Goal: Transaction & Acquisition: Purchase product/service

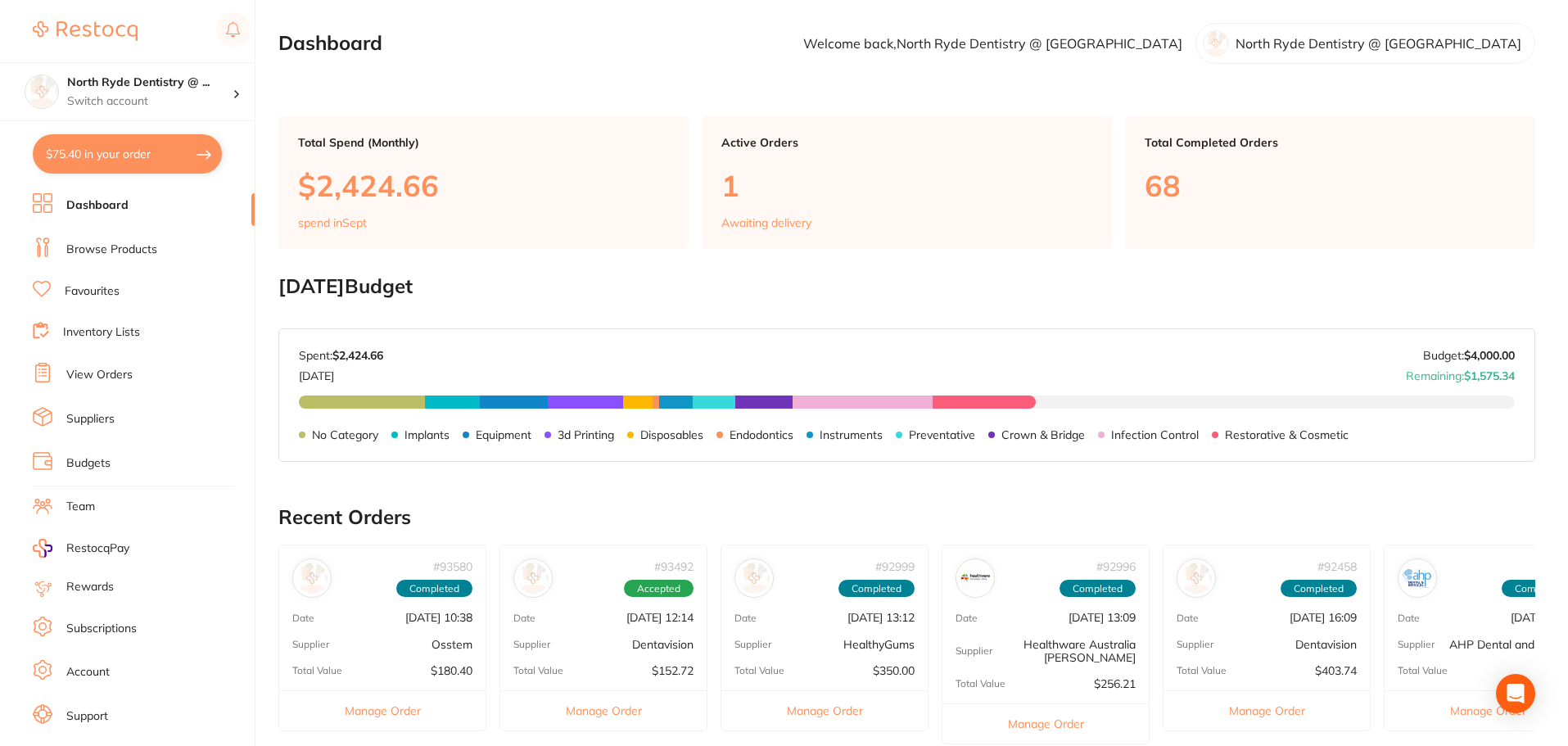
click at [81, 416] on link "Suppliers" at bounding box center [90, 419] width 49 height 17
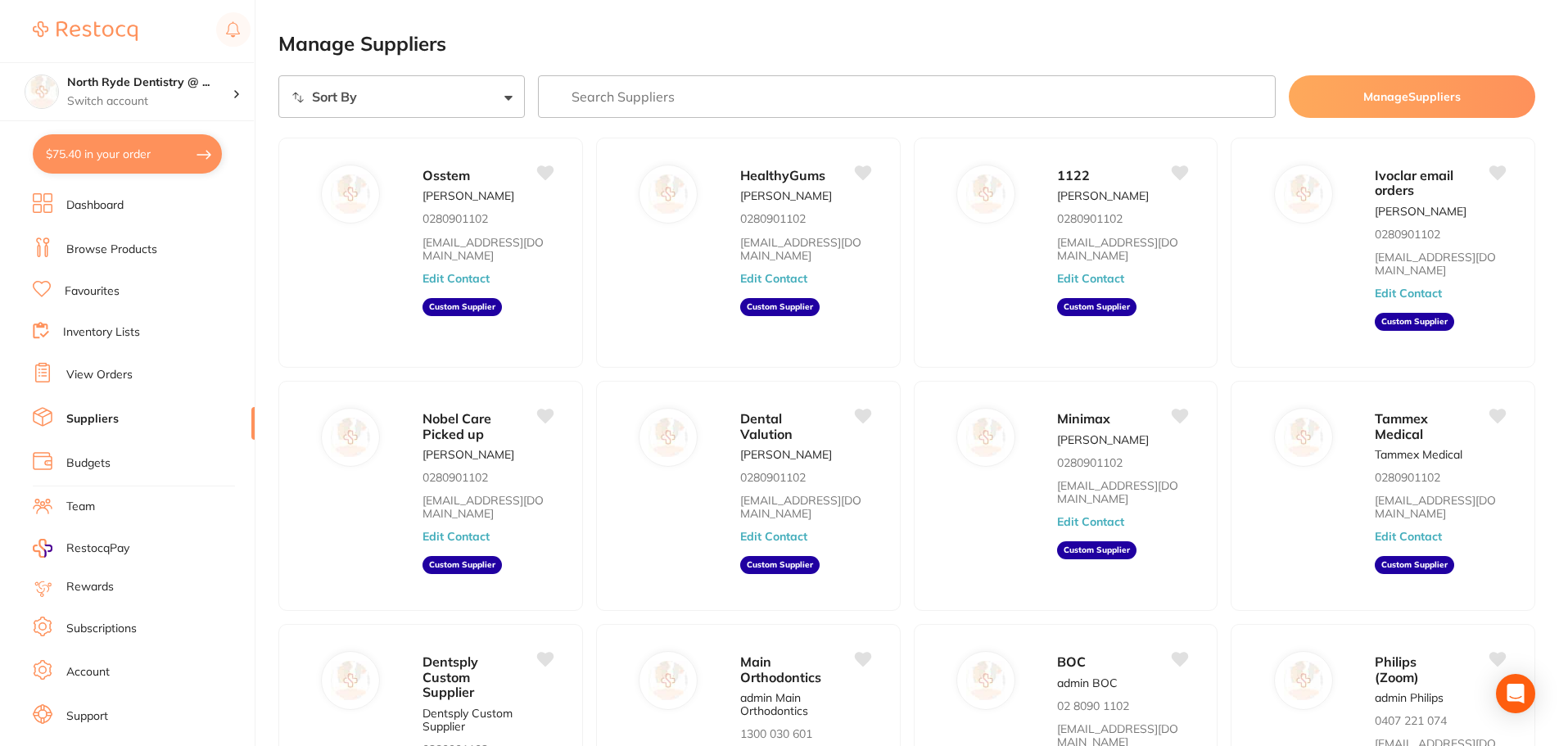
click at [89, 377] on link "View Orders" at bounding box center [99, 375] width 66 height 17
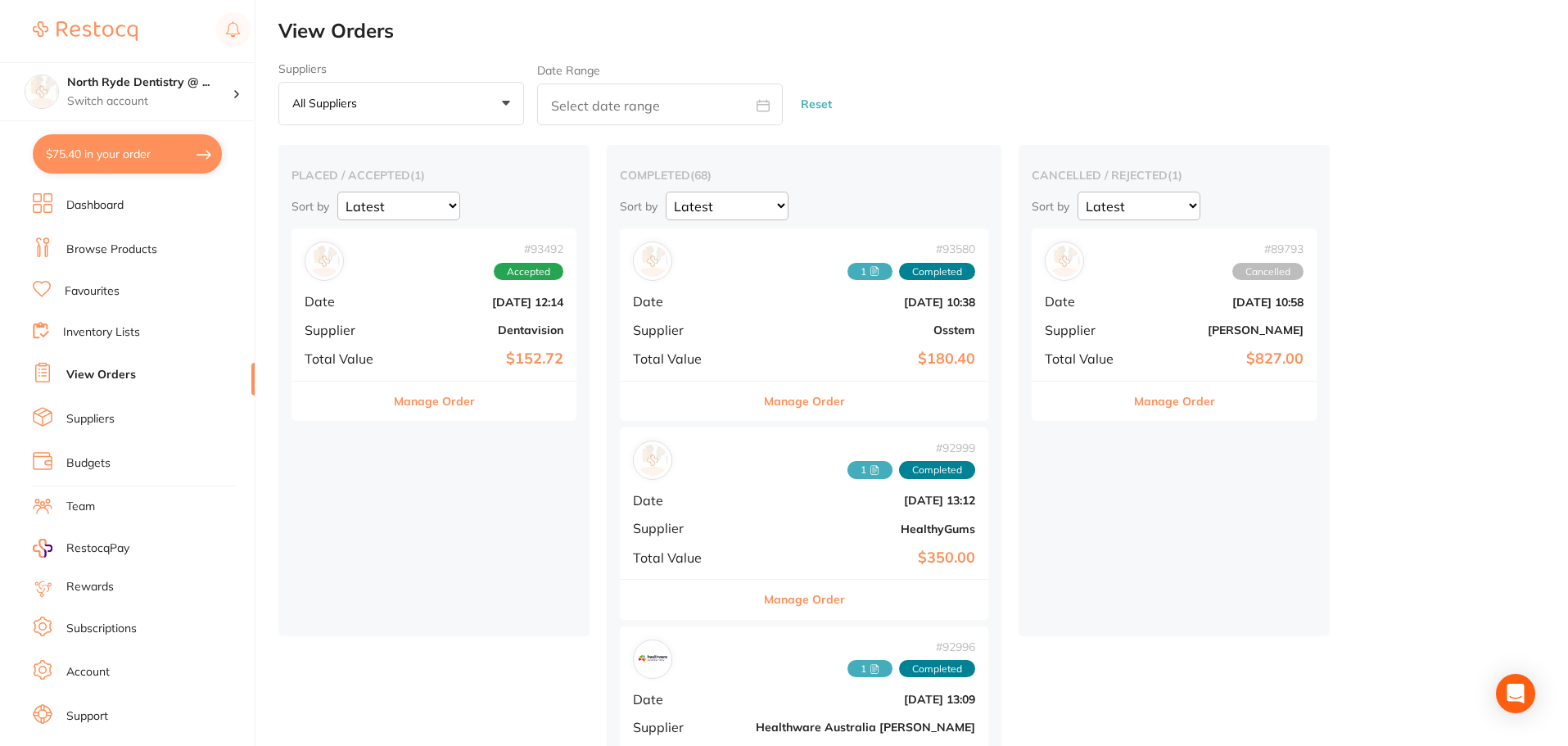
click at [415, 405] on button "Manage Order" at bounding box center [434, 401] width 81 height 39
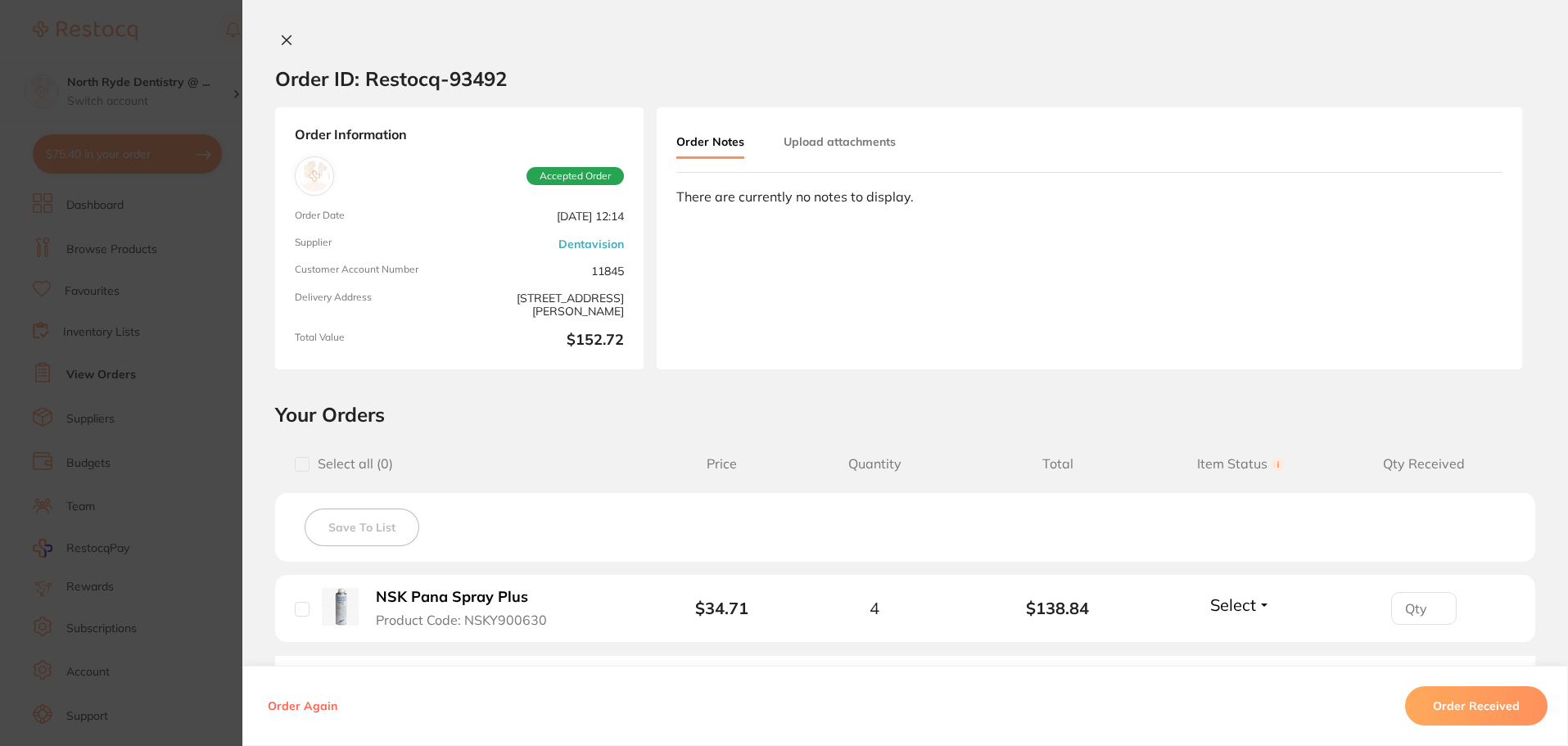
click at [822, 148] on button "Upload attachments" at bounding box center [840, 142] width 113 height 29
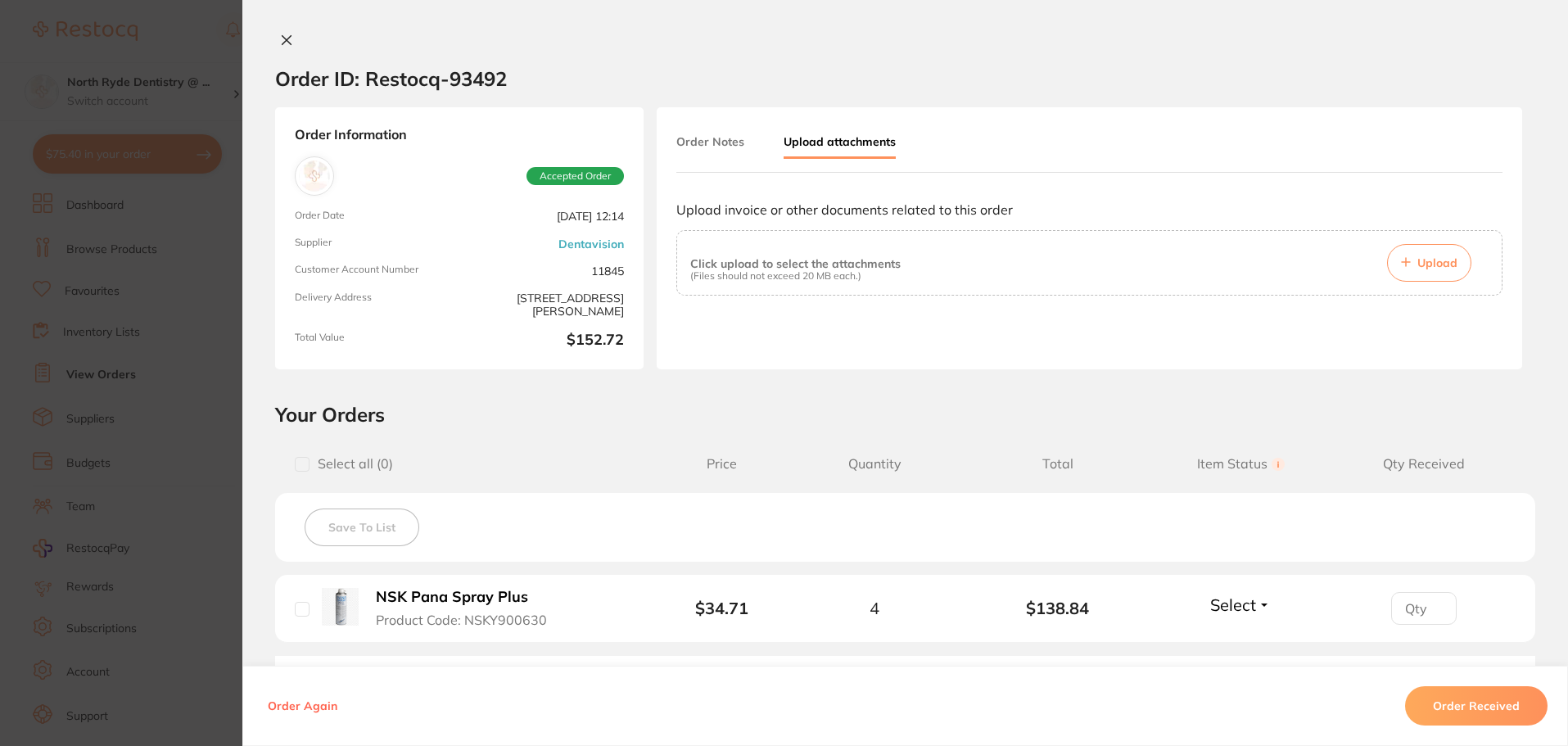
click at [1409, 262] on button "Upload" at bounding box center [1428, 262] width 84 height 38
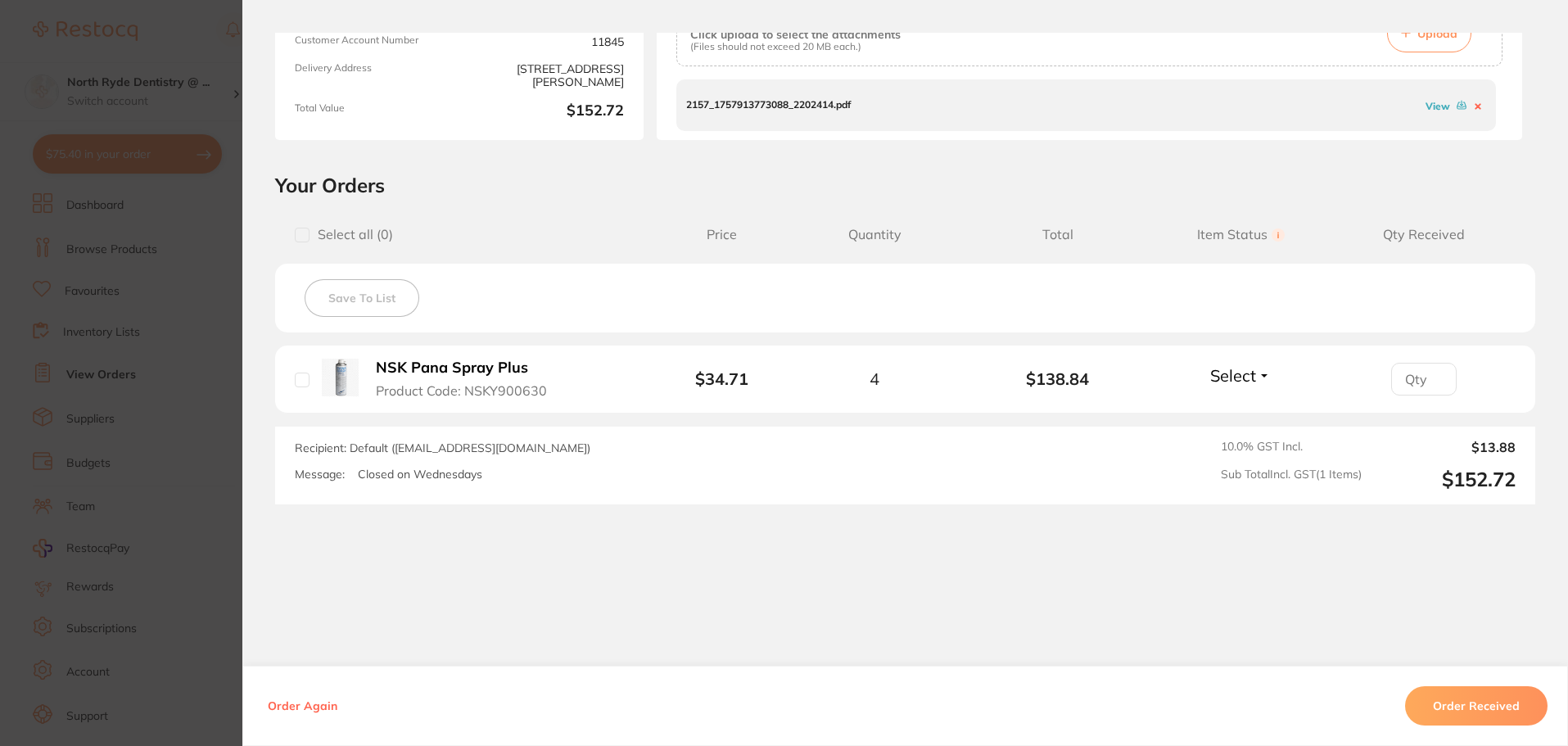
scroll to position [232, 0]
click at [1431, 704] on button "Order Received" at bounding box center [1476, 706] width 143 height 39
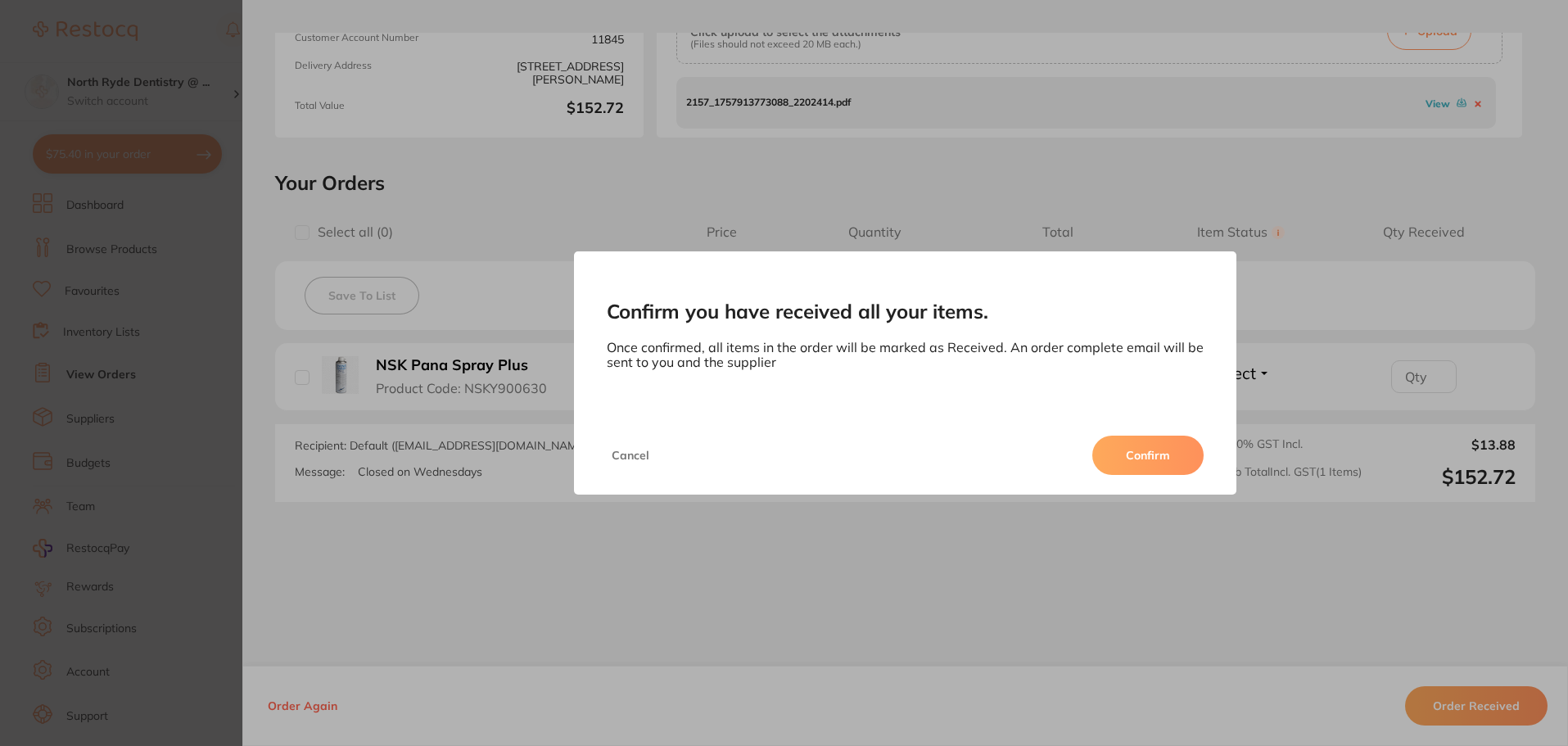
click at [1138, 442] on button "Confirm" at bounding box center [1148, 456] width 112 height 39
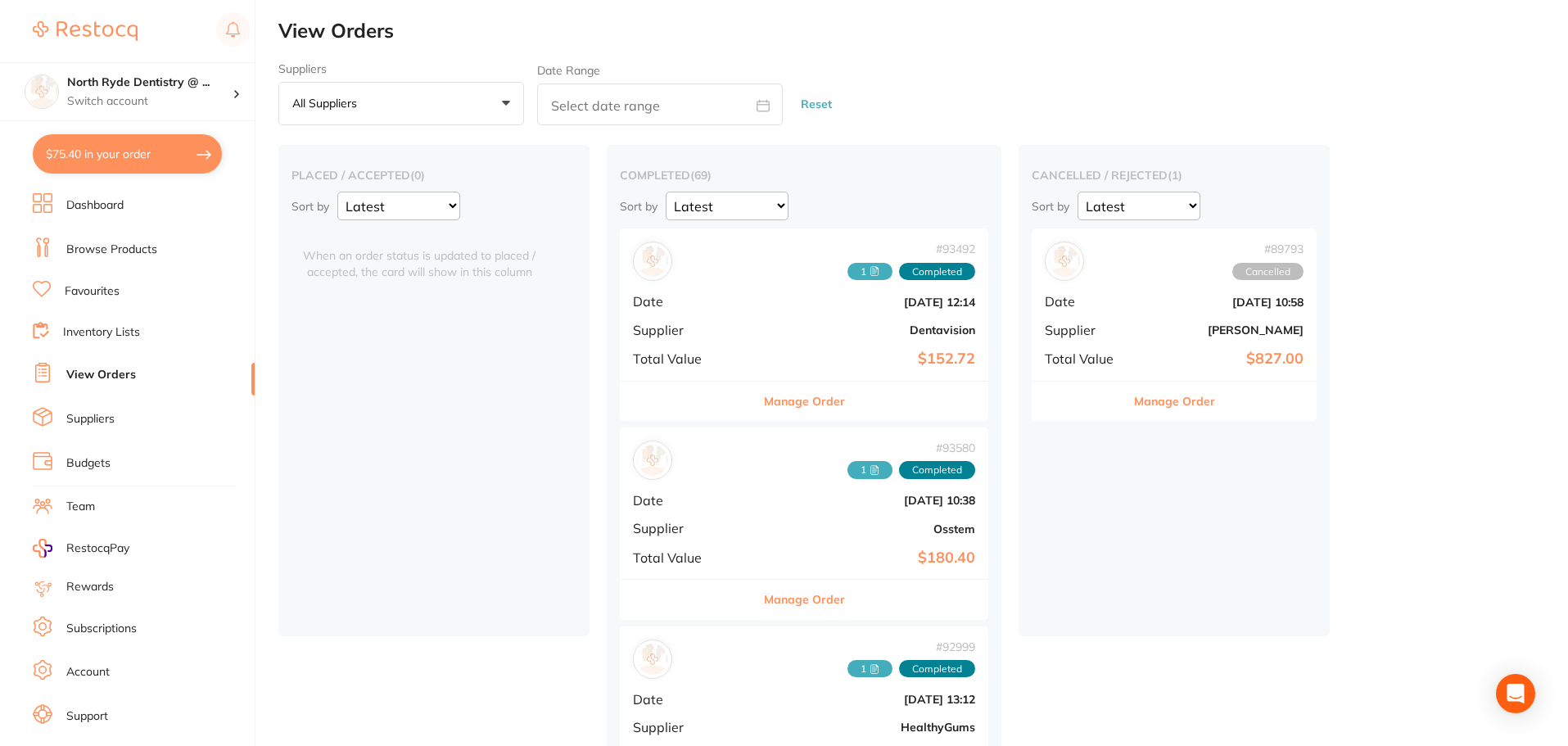
scroll to position [82, 0]
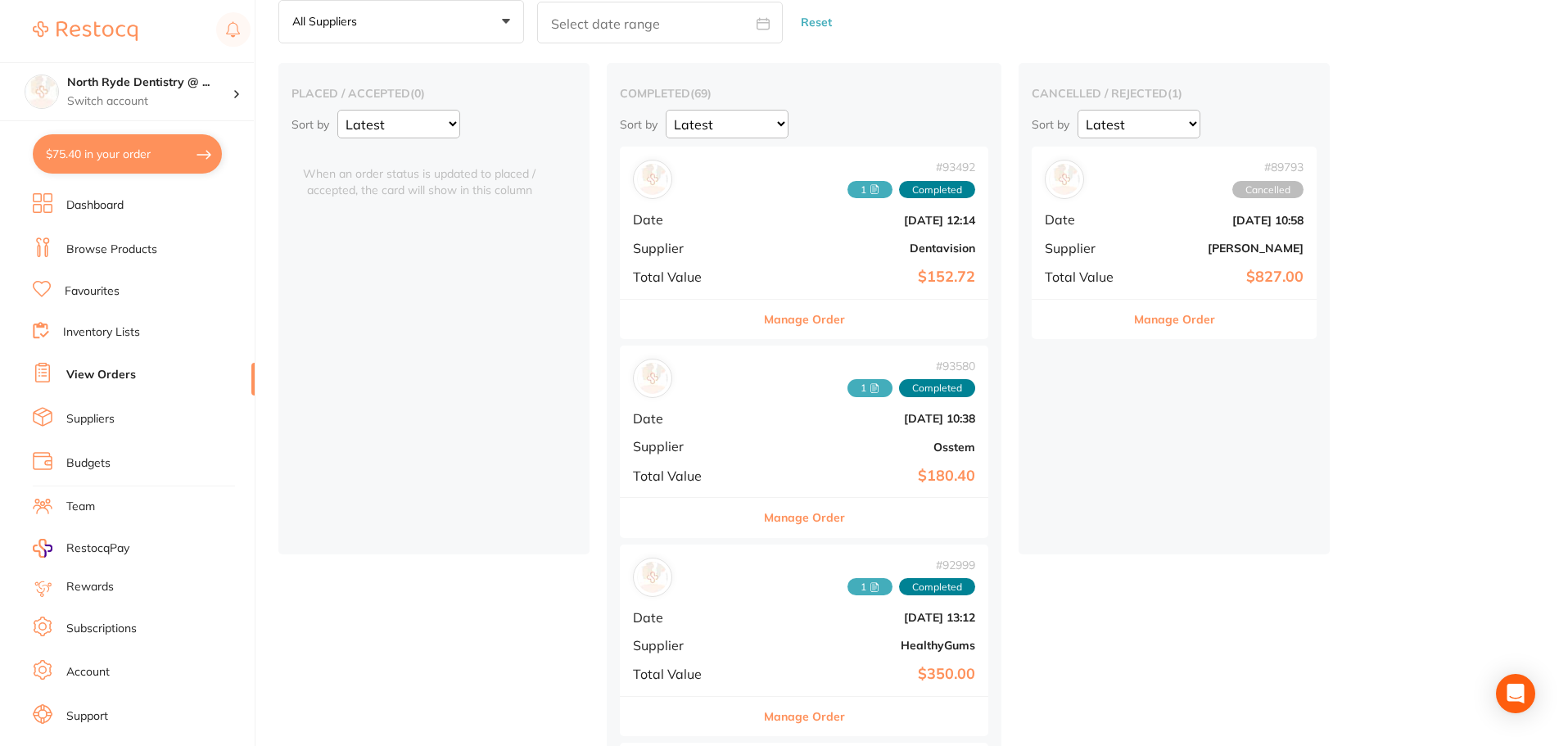
click at [108, 155] on button "$75.40 in your order" at bounding box center [127, 153] width 189 height 39
checkbox input "true"
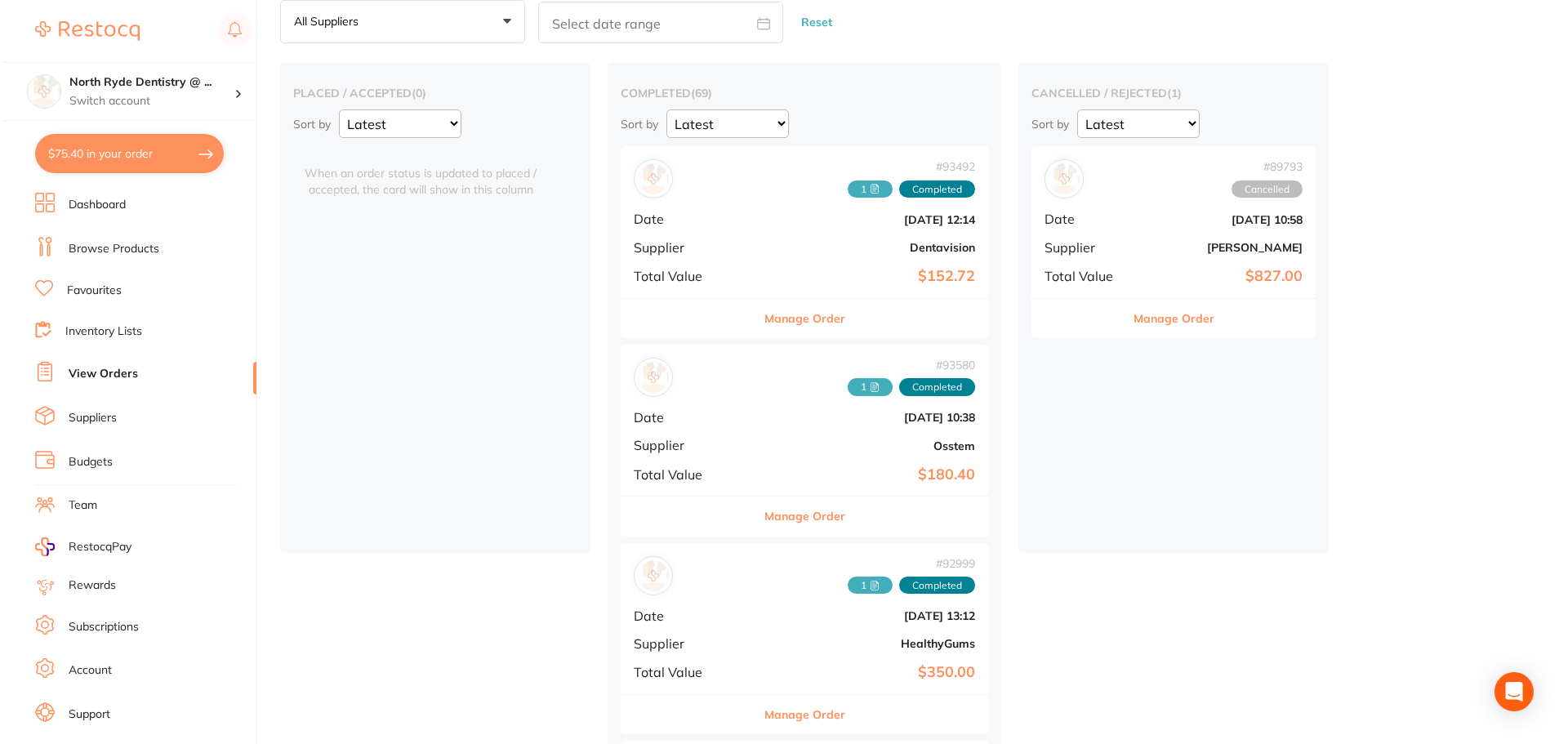
scroll to position [0, 0]
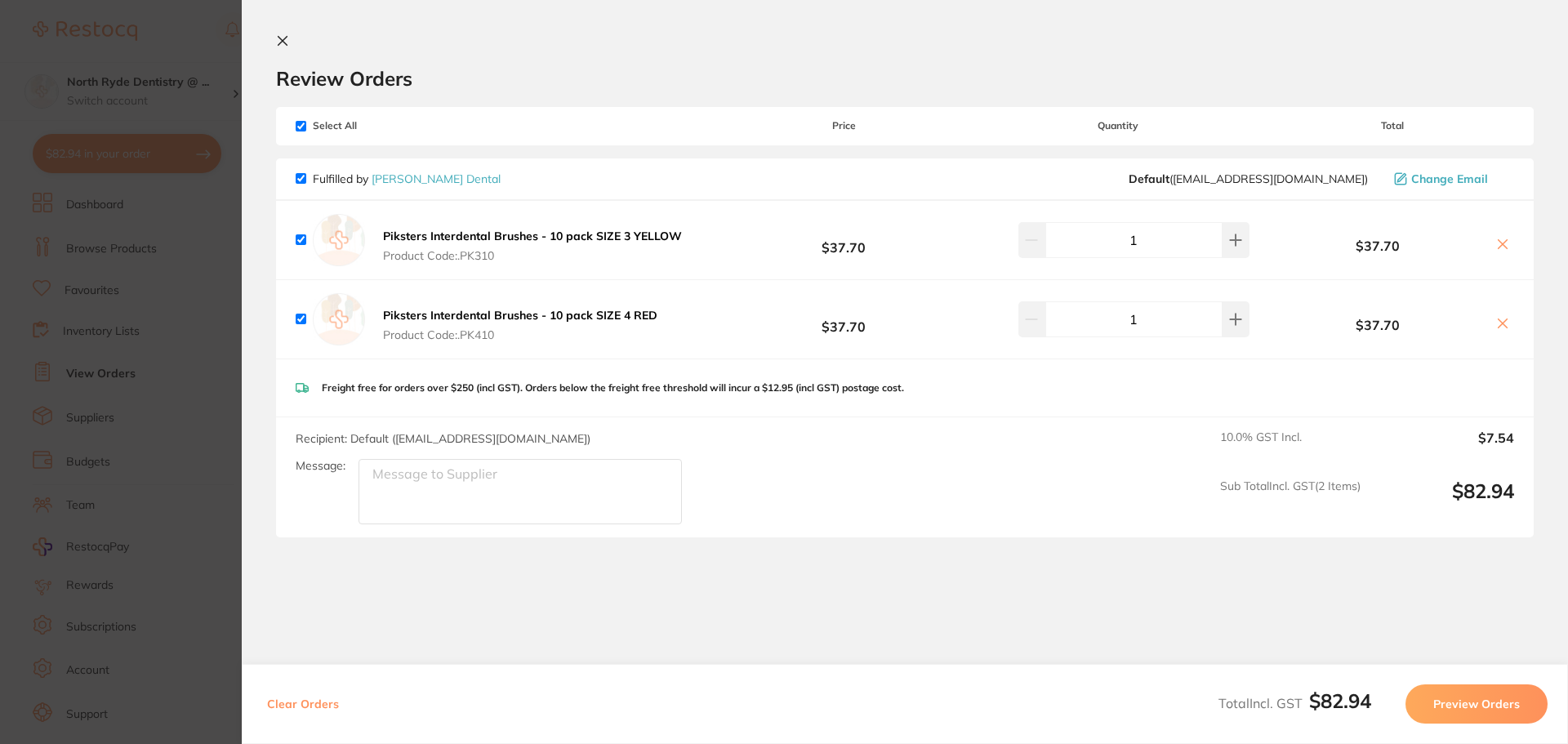
click at [285, 40] on icon at bounding box center [282, 40] width 13 height 13
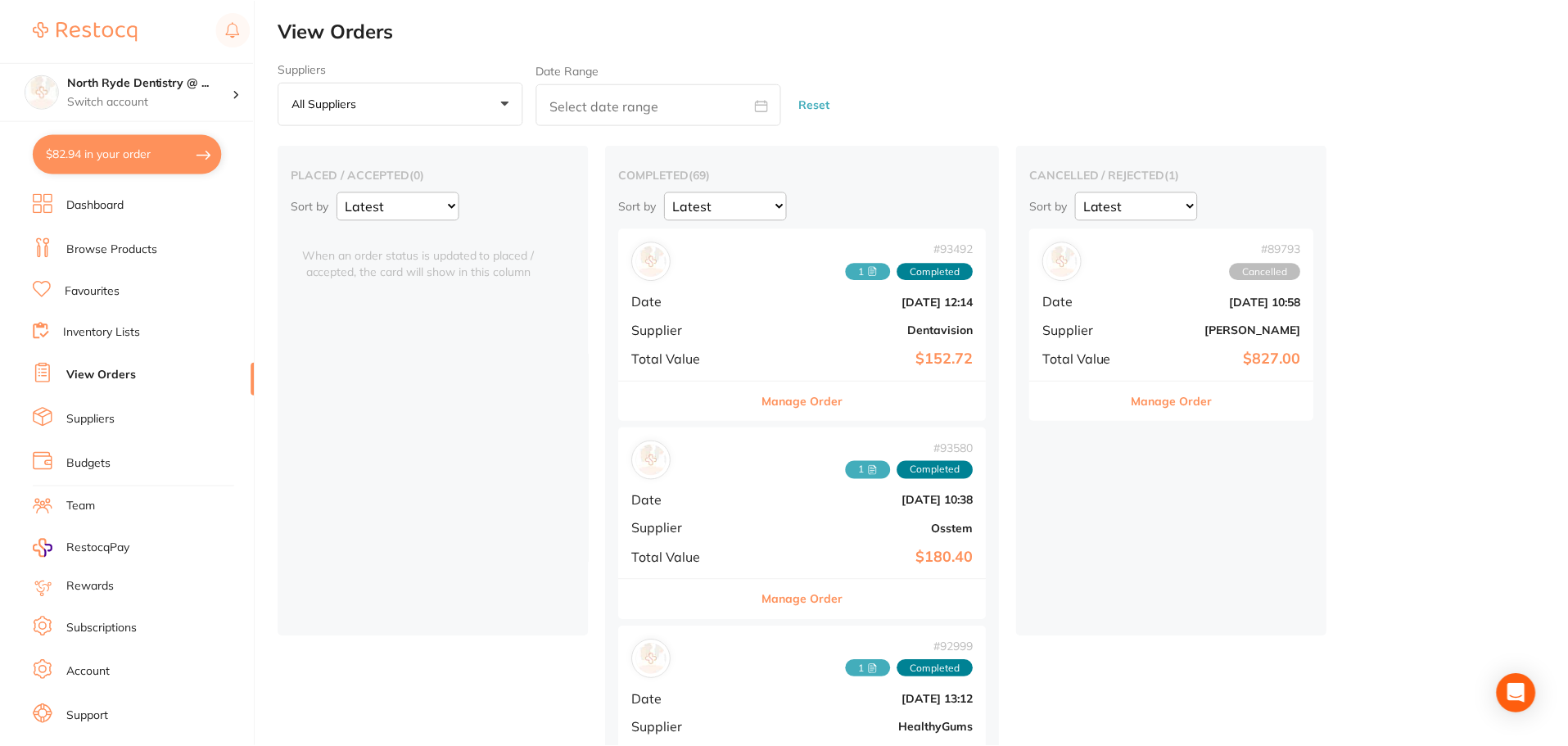
scroll to position [82, 0]
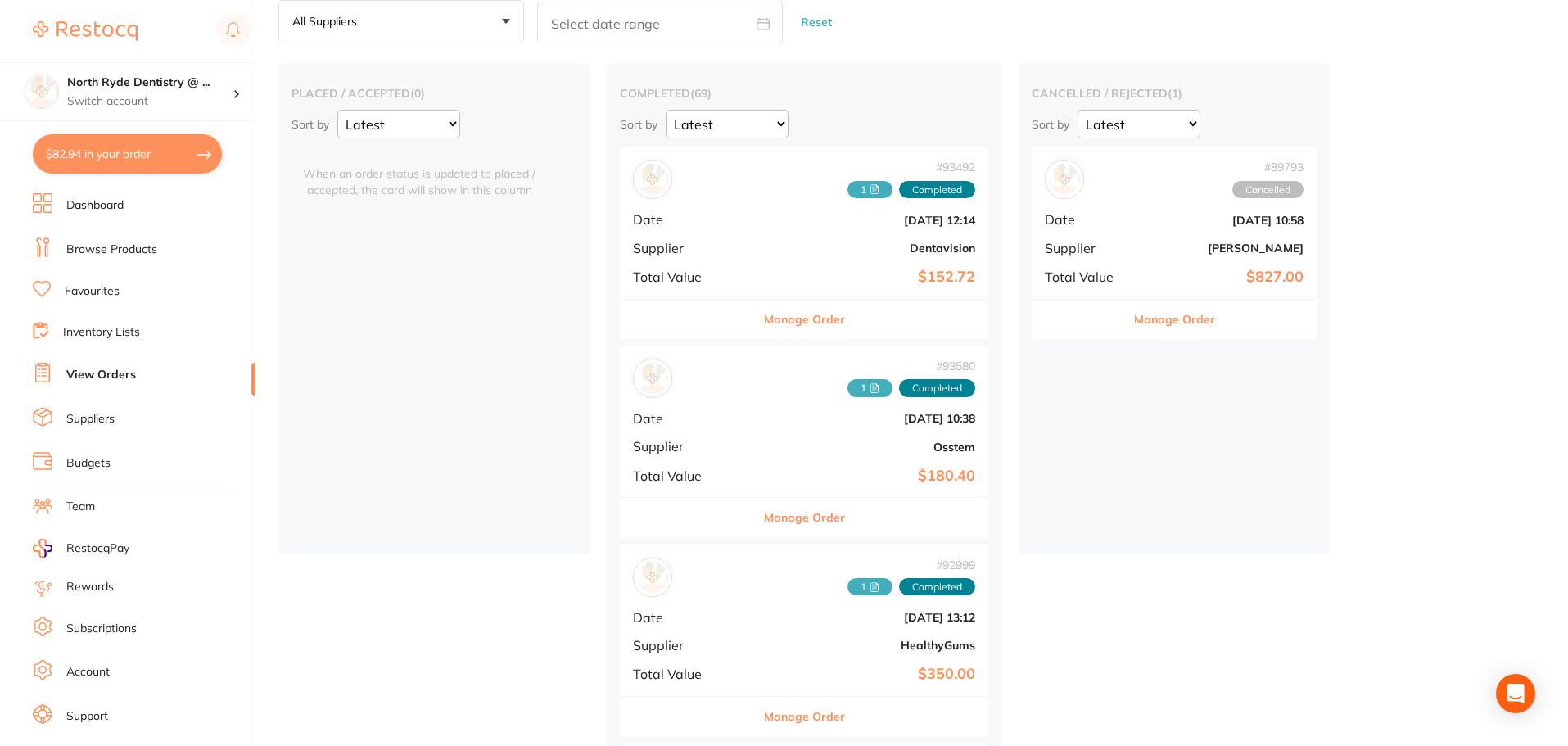
click at [91, 209] on link "Dashboard" at bounding box center [94, 205] width 57 height 17
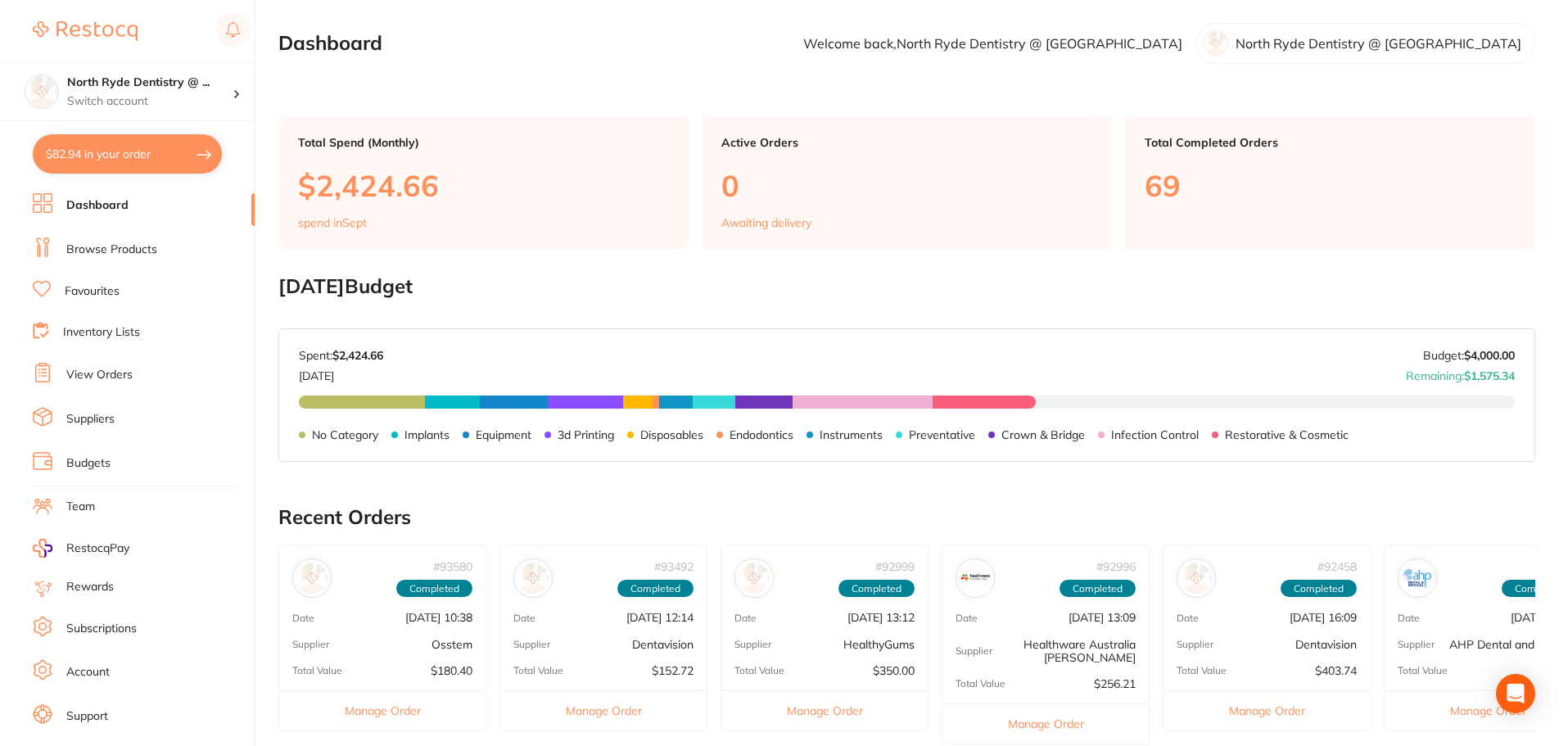
click at [112, 254] on link "Browse Products" at bounding box center [112, 250] width 91 height 17
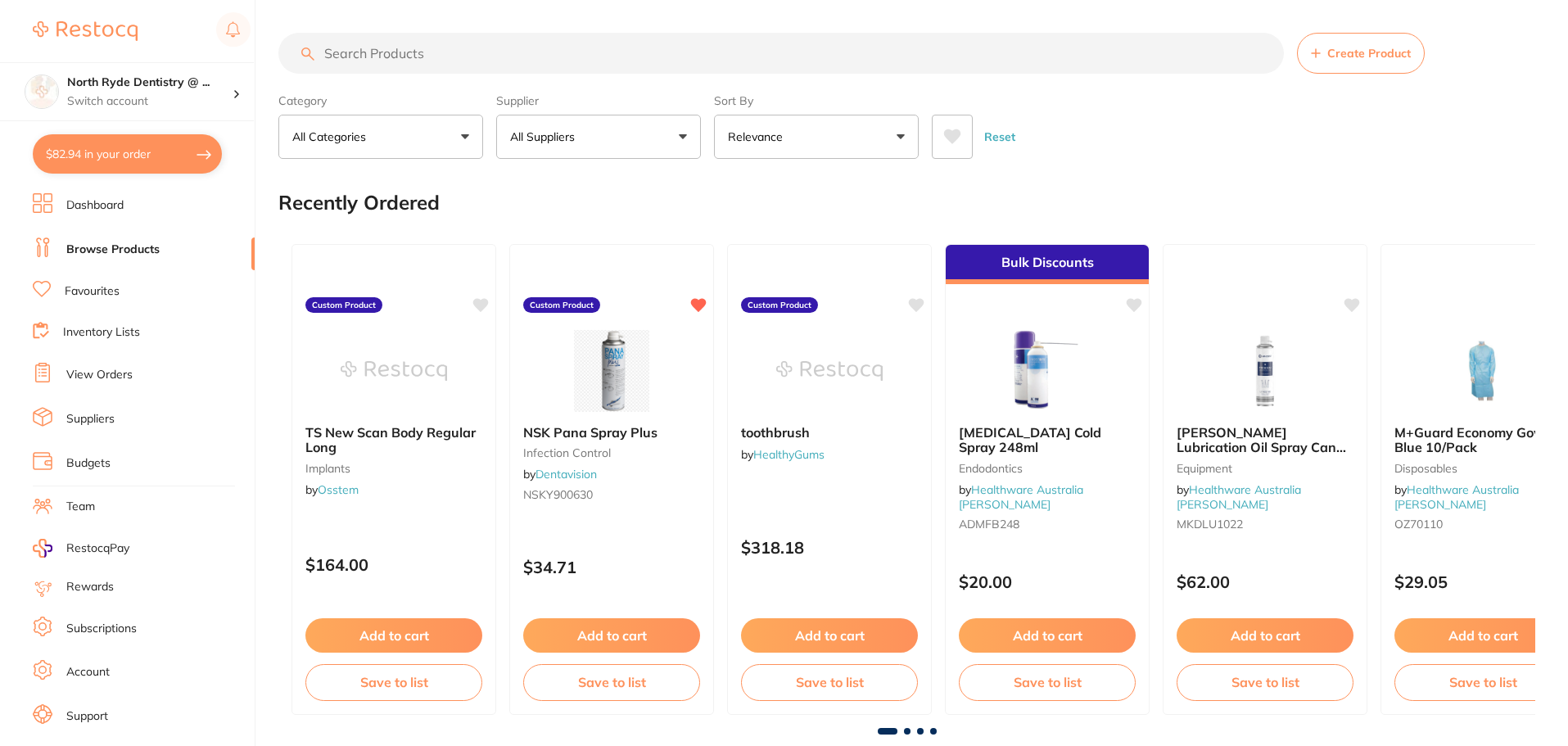
click at [584, 151] on button "All Suppliers" at bounding box center [598, 137] width 205 height 45
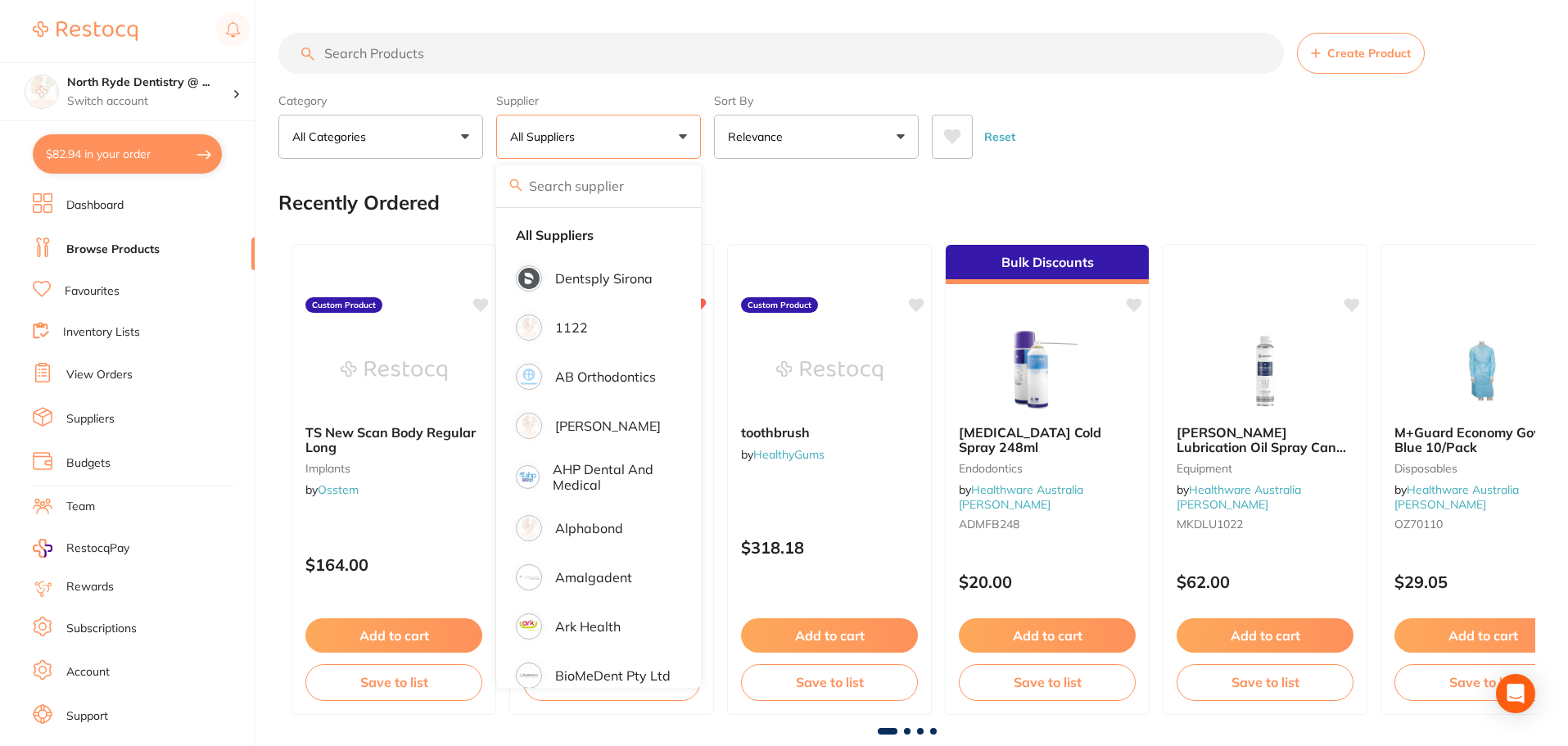
click at [615, 181] on input "search" at bounding box center [598, 186] width 205 height 41
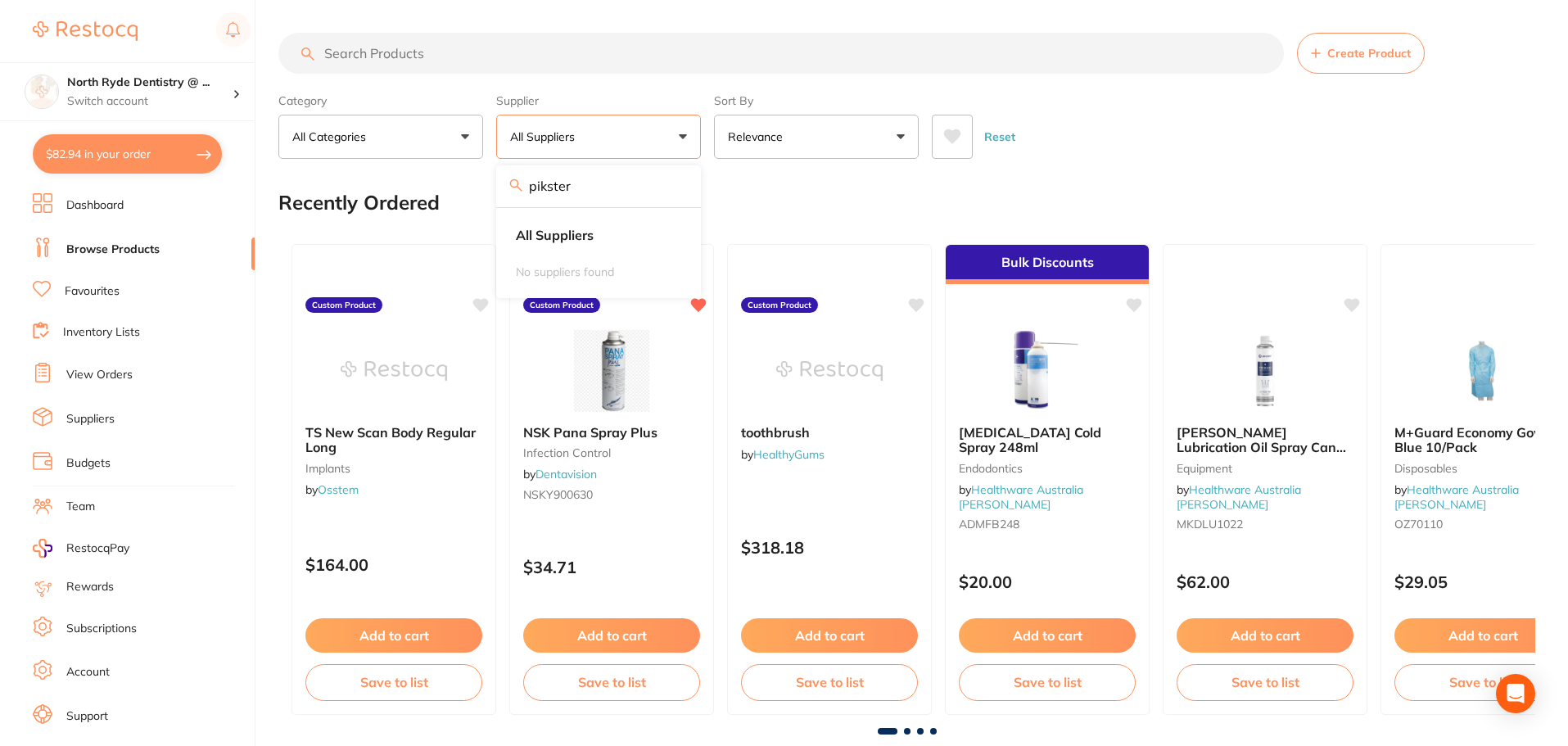
type input "pikster"
click at [677, 190] on input "pikster" at bounding box center [598, 186] width 205 height 41
type input "p"
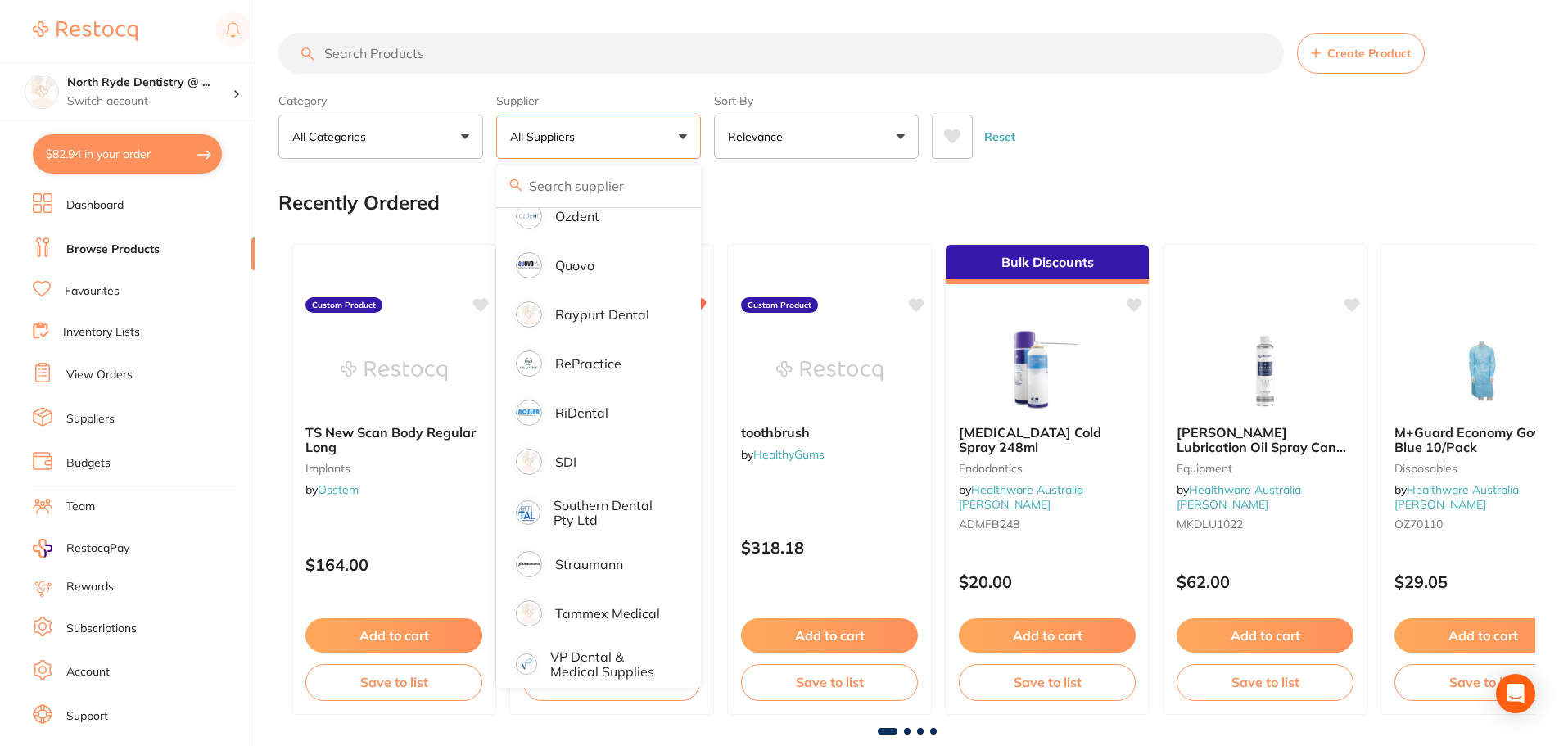
click at [343, 63] on input "search" at bounding box center [781, 53] width 1005 height 41
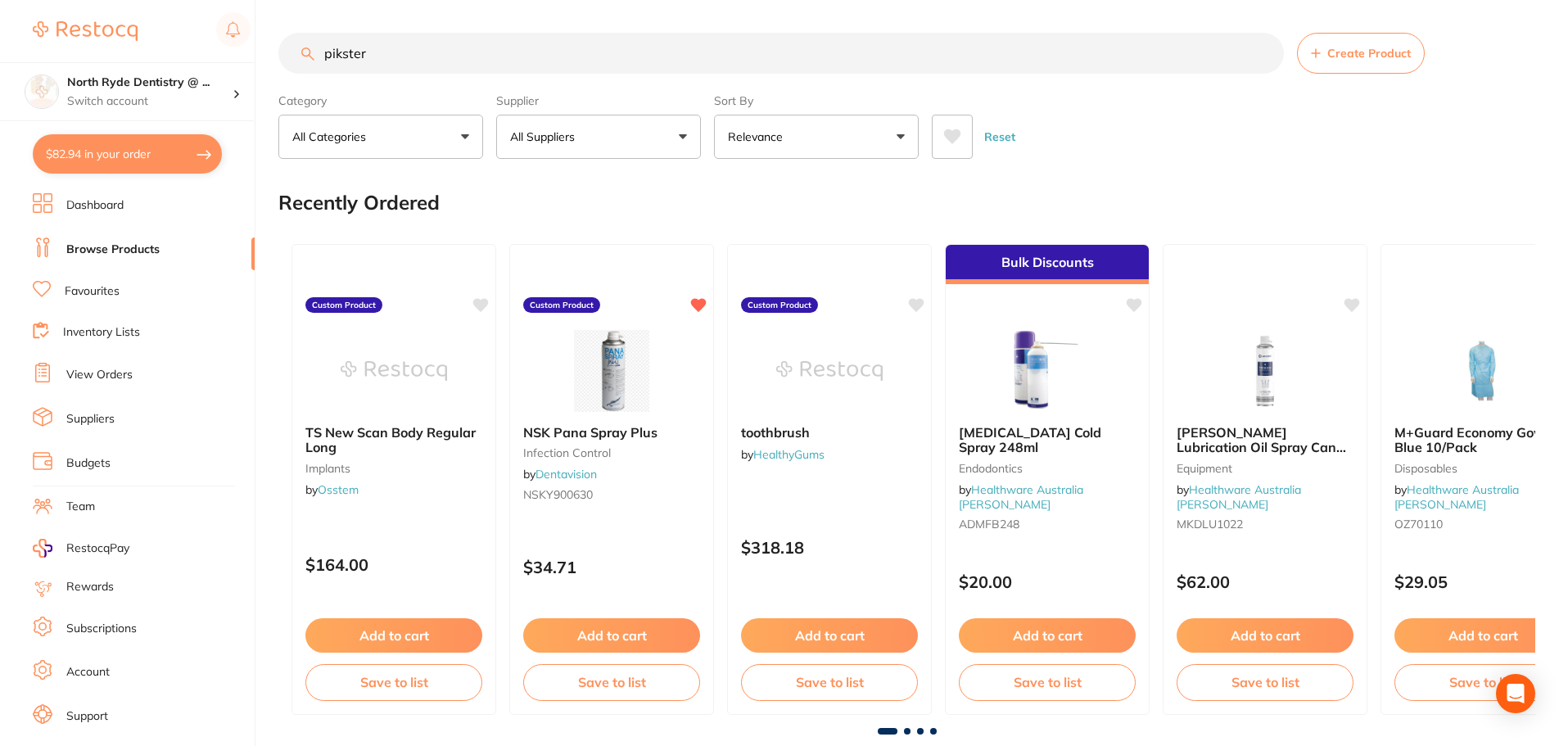
type input "pikster"
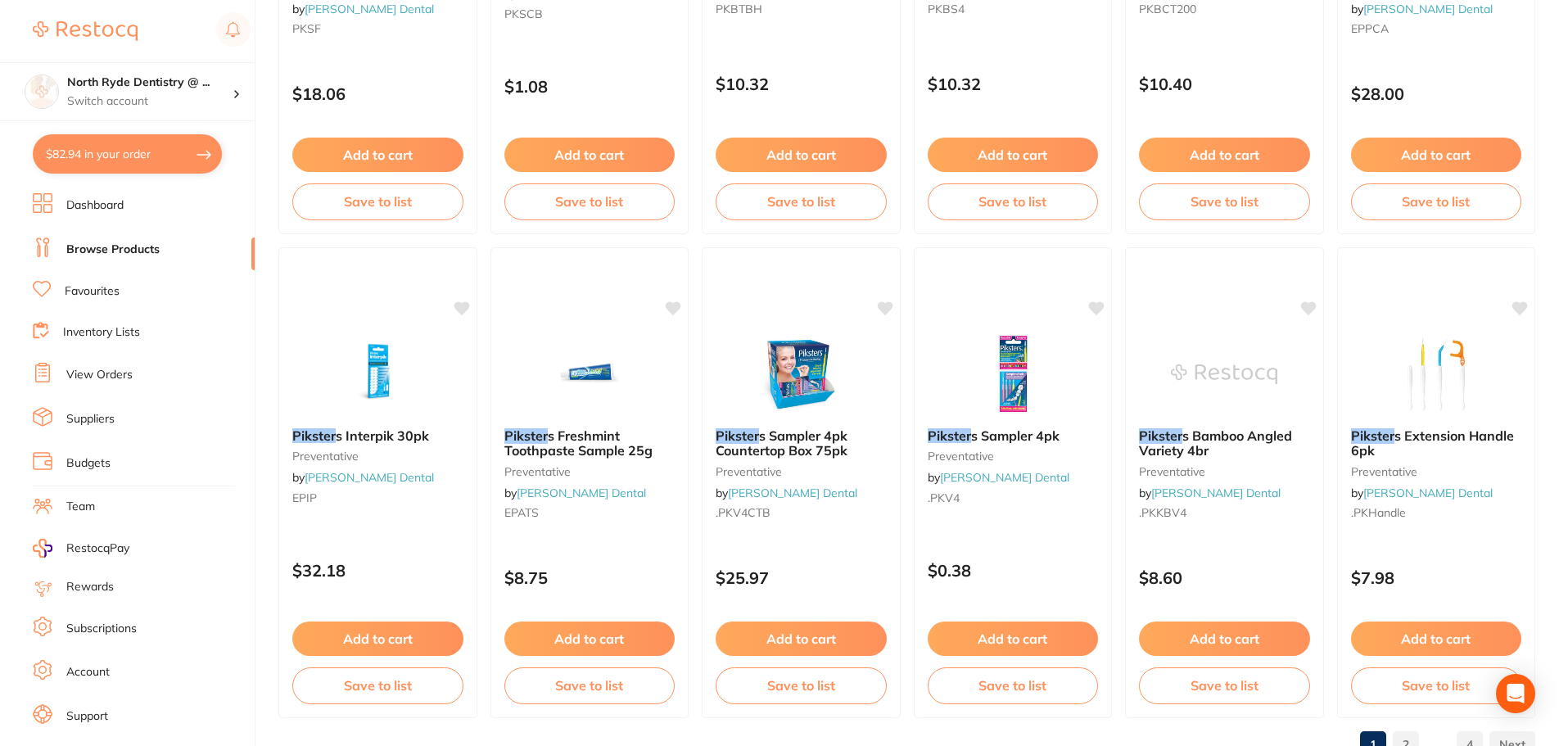
scroll to position [3914, 0]
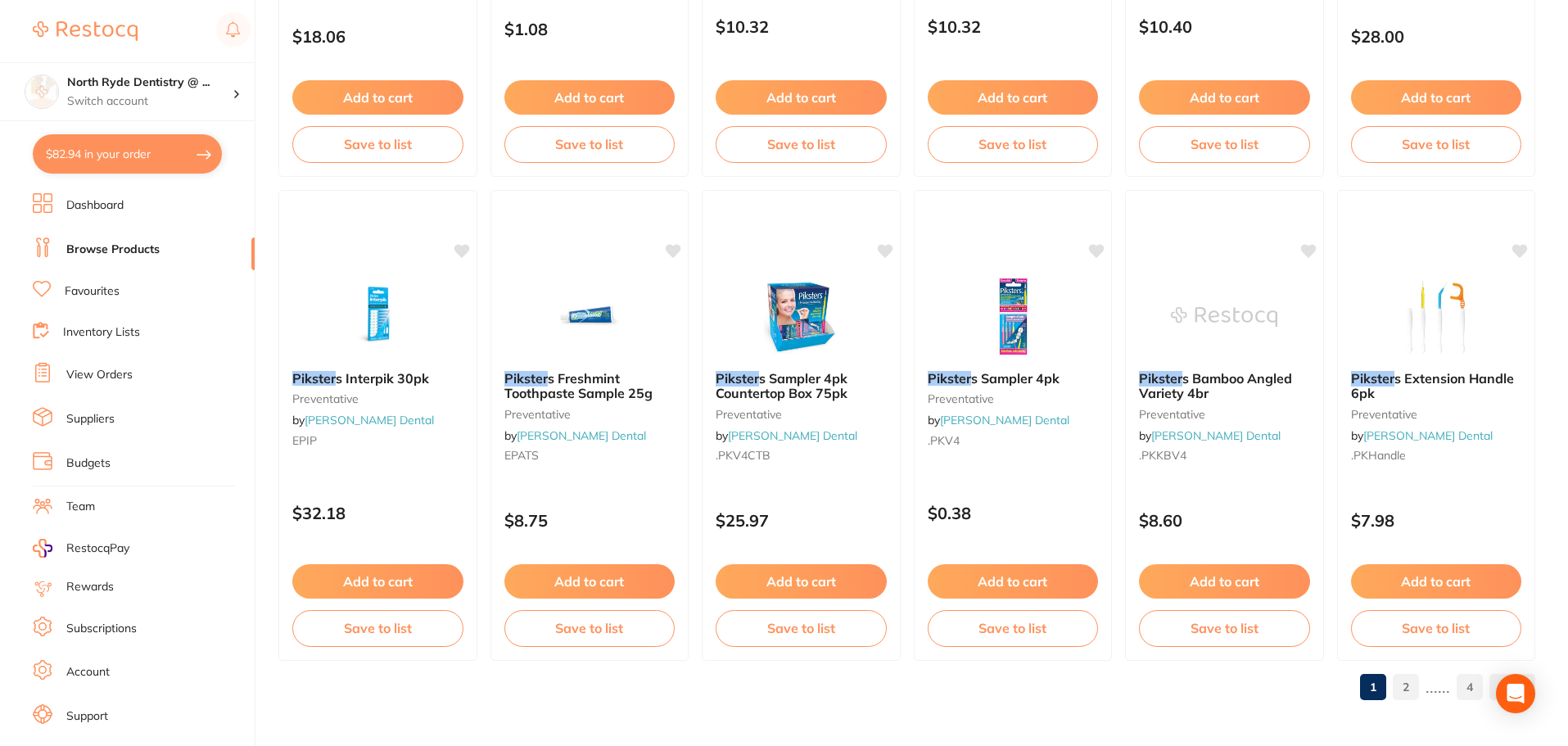
click at [96, 160] on button "$82.94 in your order" at bounding box center [127, 153] width 189 height 39
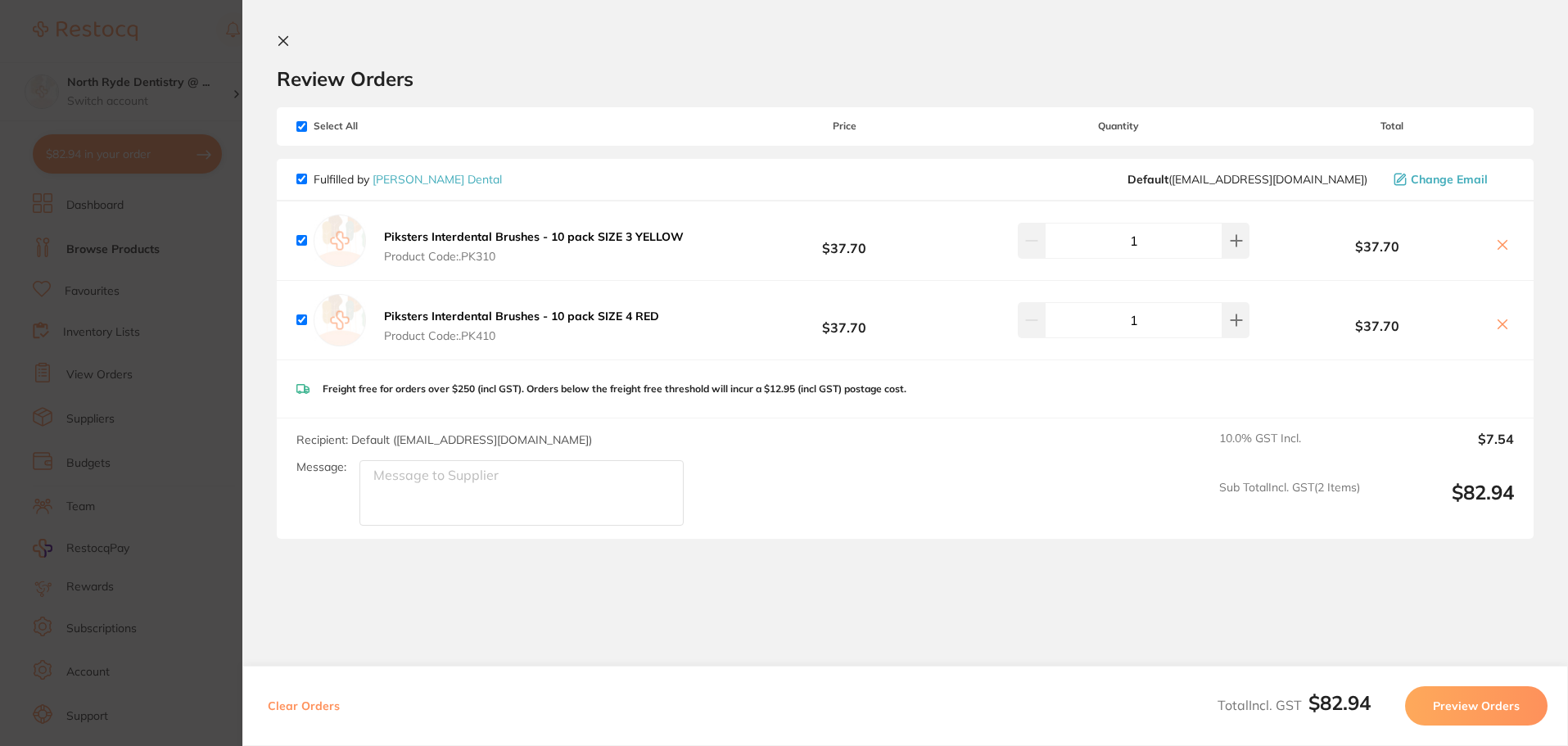
scroll to position [0, 0]
click at [406, 182] on link "[PERSON_NAME] Dental" at bounding box center [437, 179] width 129 height 15
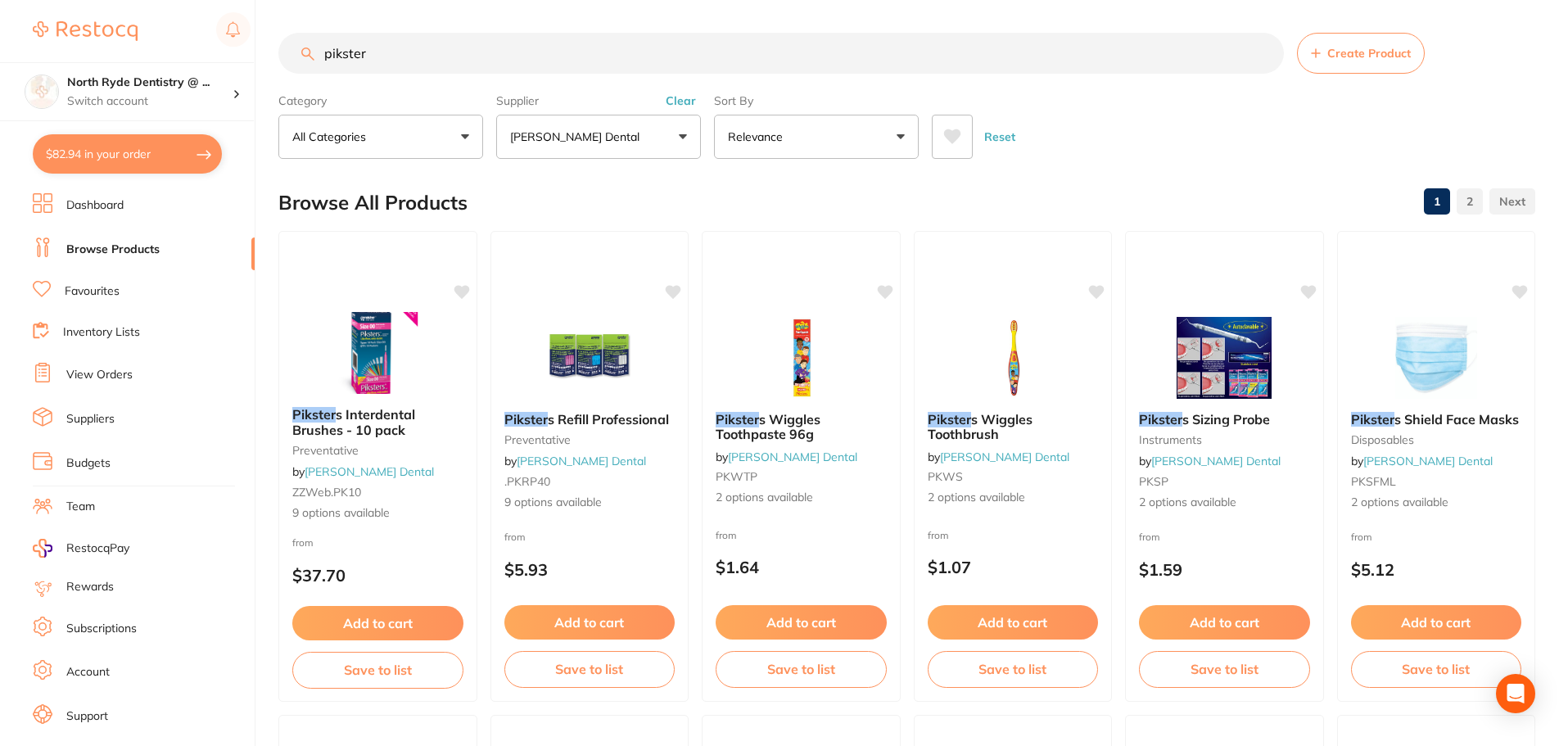
drag, startPoint x: 402, startPoint y: 50, endPoint x: 125, endPoint y: 47, distance: 277.0
click at [125, 47] on div "$82.94 North Ryde Dentistry @ ... Switch account North Ryde Dentistry @ [GEOGRA…" at bounding box center [784, 373] width 1568 height 746
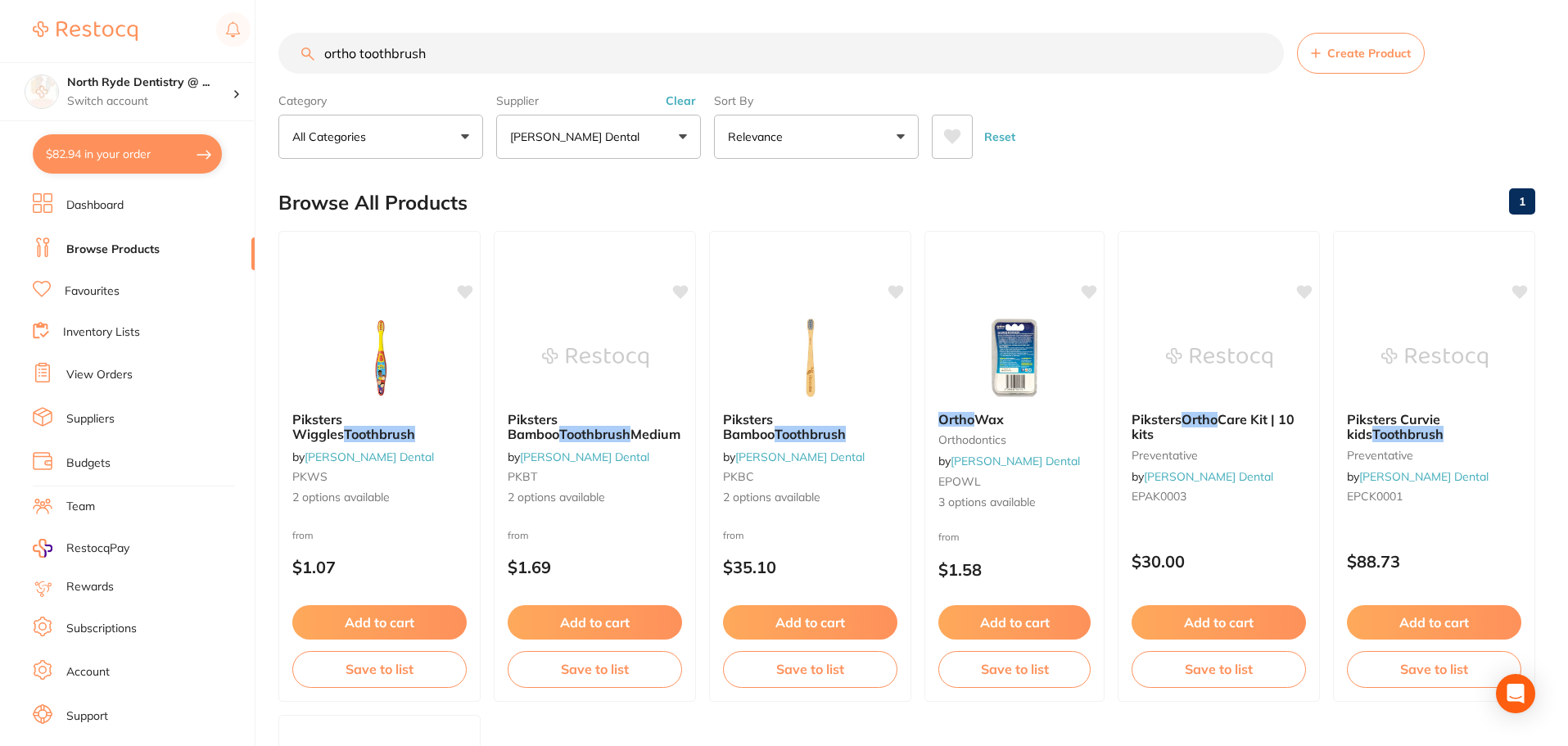
drag, startPoint x: 358, startPoint y: 51, endPoint x: 130, endPoint y: 39, distance: 228.3
click at [130, 39] on div "$82.94 North Ryde Dentistry @ ... Switch account North Ryde Dentistry @ [GEOGRA…" at bounding box center [784, 373] width 1568 height 746
type input "toothbrush"
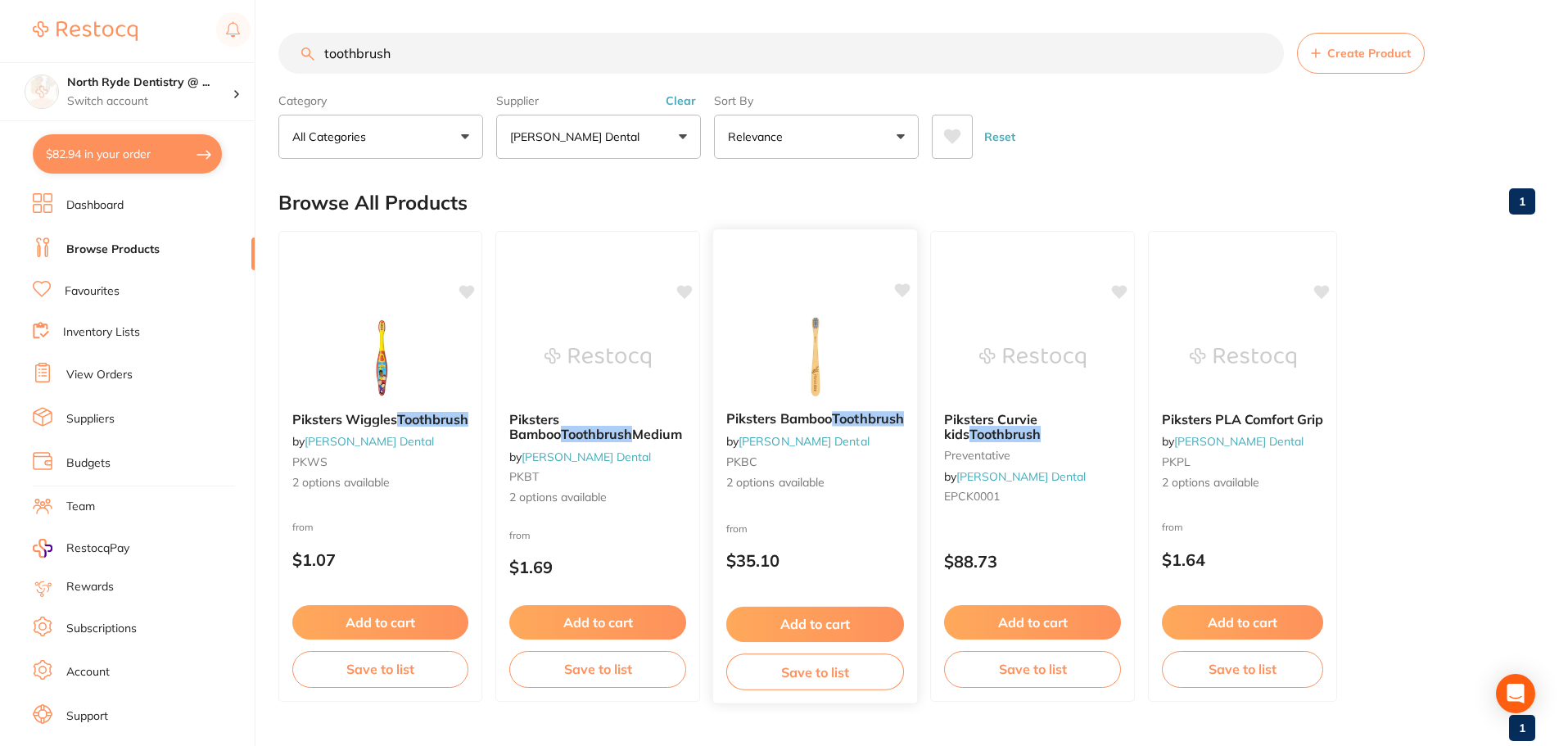
scroll to position [41, 0]
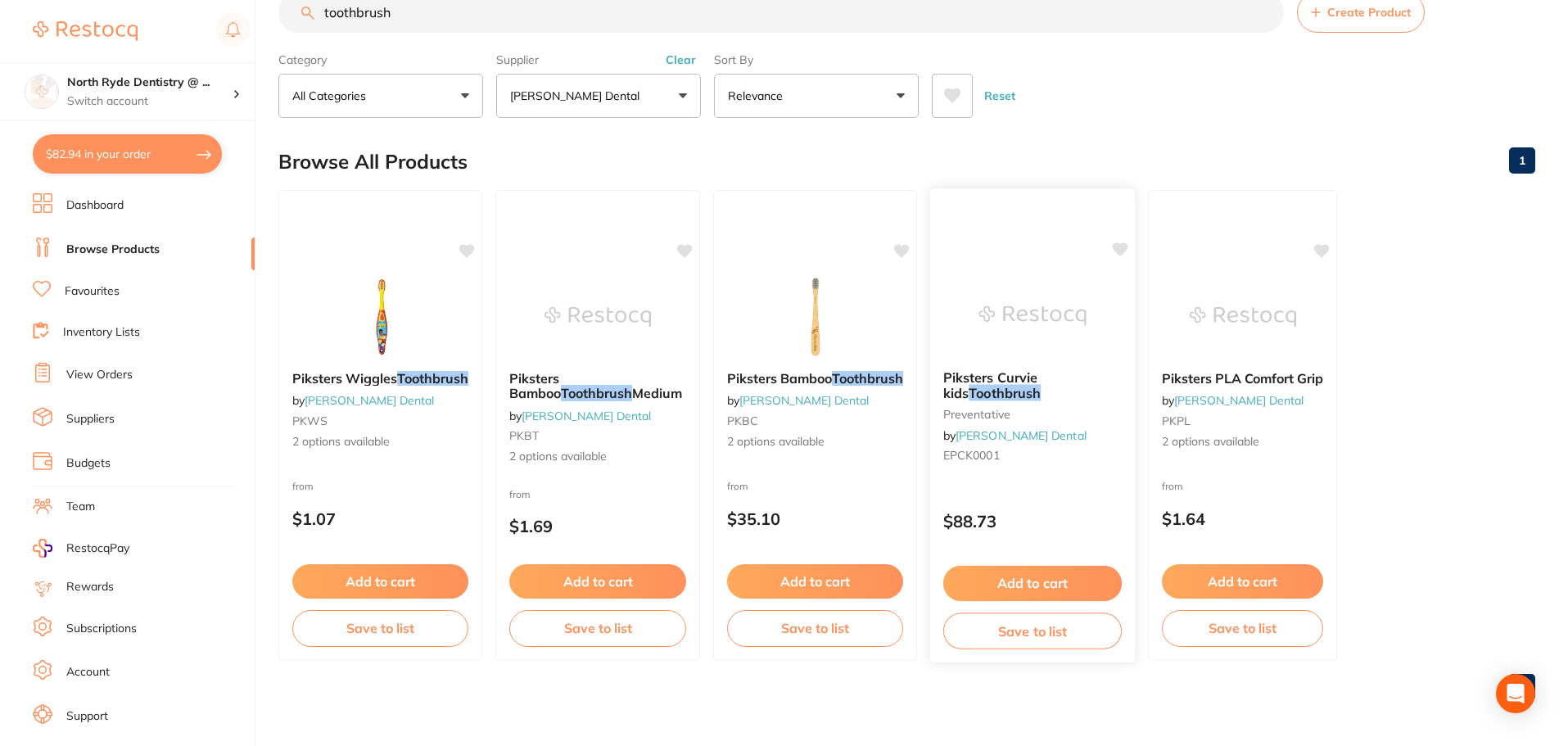
click at [1058, 318] on img at bounding box center [1032, 315] width 107 height 83
click at [126, 162] on button "$82.94 in your order" at bounding box center [127, 153] width 189 height 39
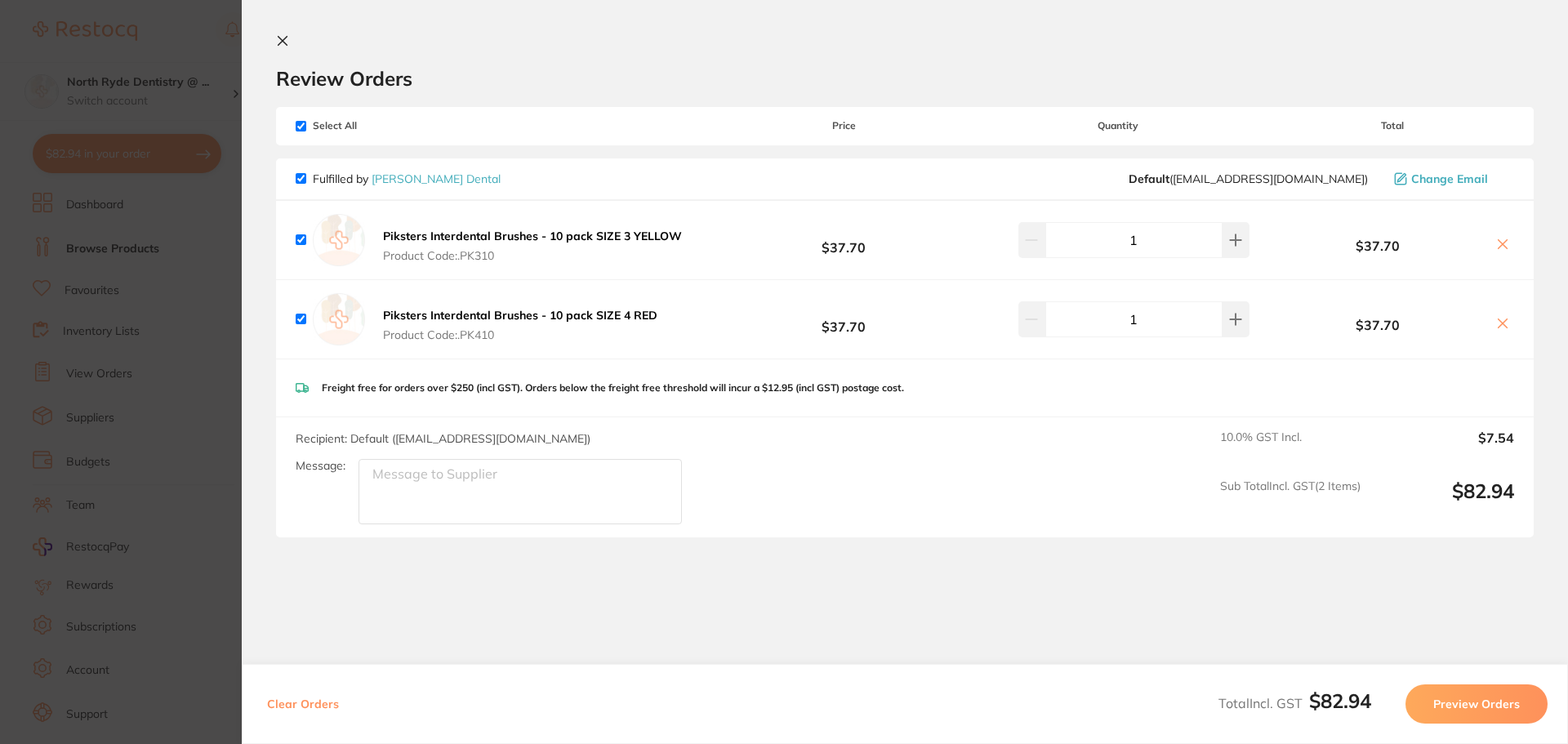
click at [438, 232] on b "Piksters Interdental Brushes - 10 pack SIZE 3 YELLOW" at bounding box center [532, 235] width 299 height 15
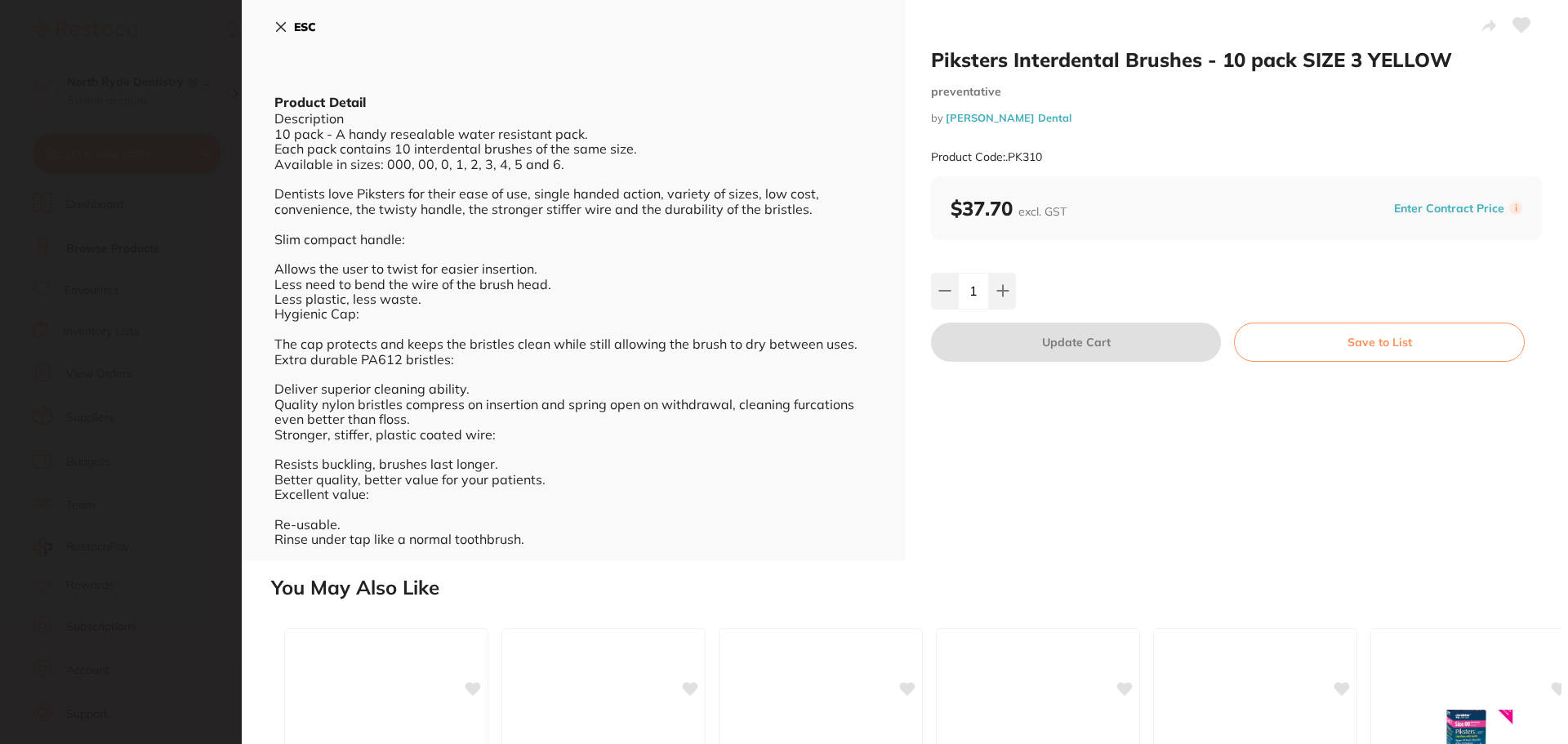
click at [278, 24] on icon at bounding box center [281, 27] width 9 height 9
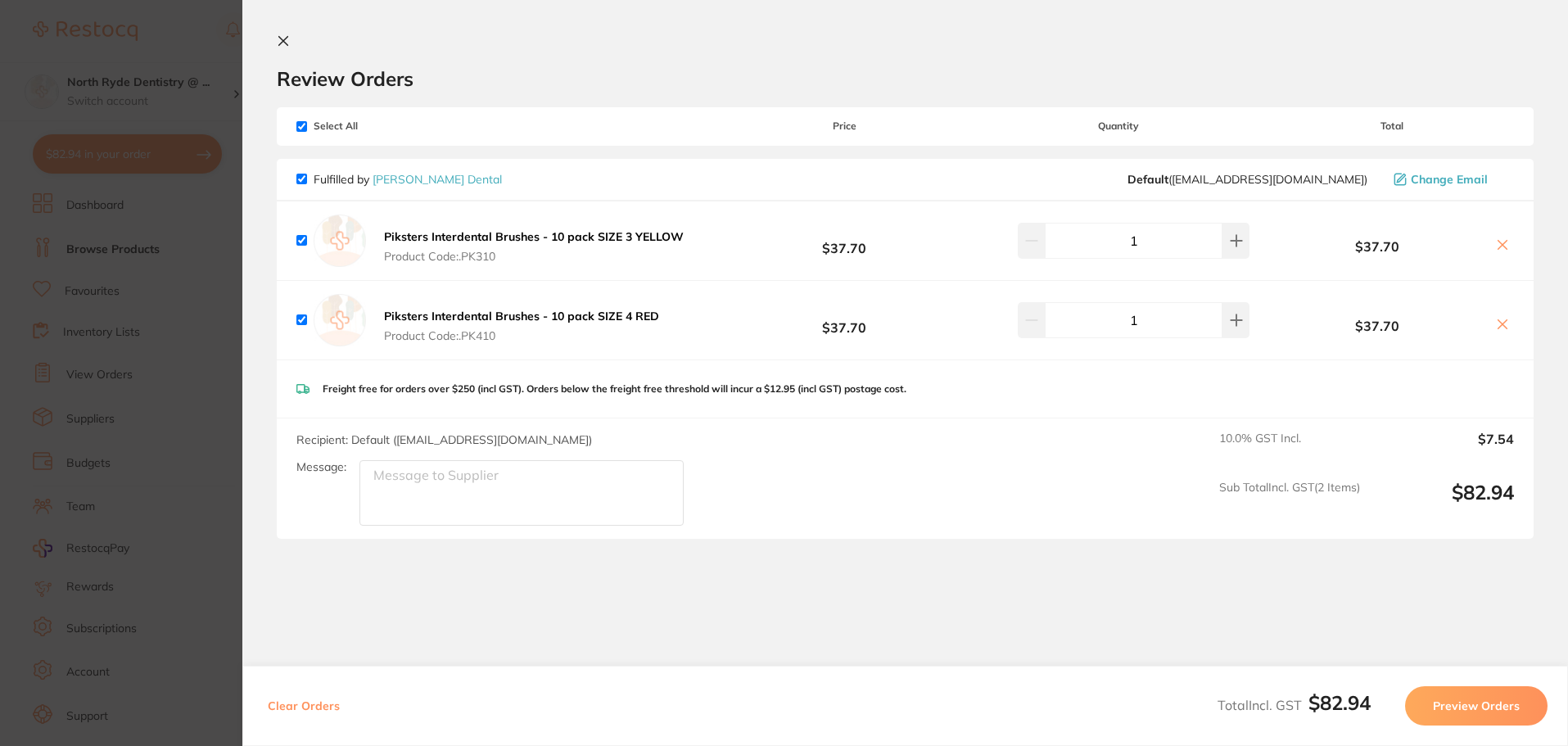
click at [277, 40] on icon at bounding box center [283, 40] width 13 height 13
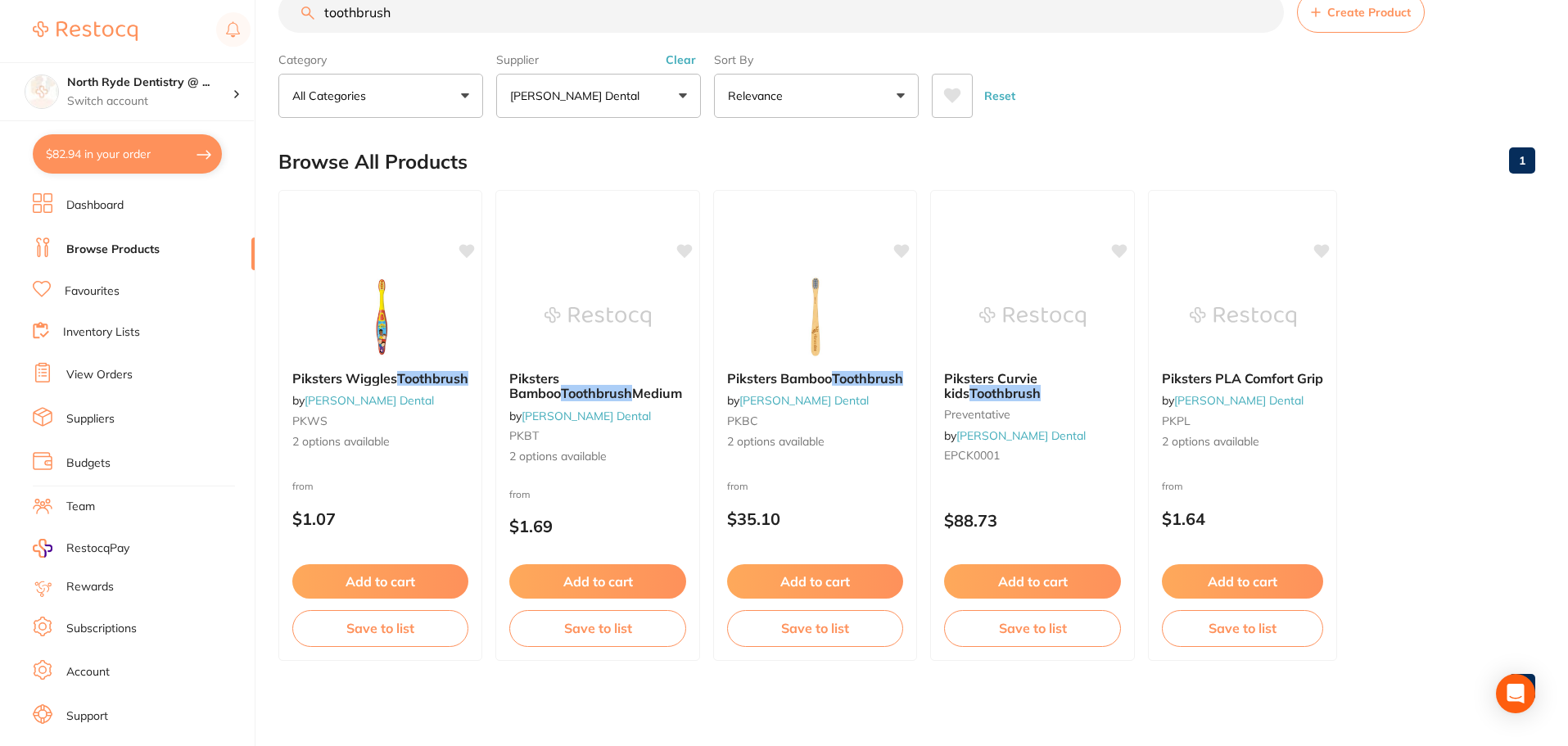
click at [76, 366] on li "View Orders" at bounding box center [144, 375] width 222 height 24
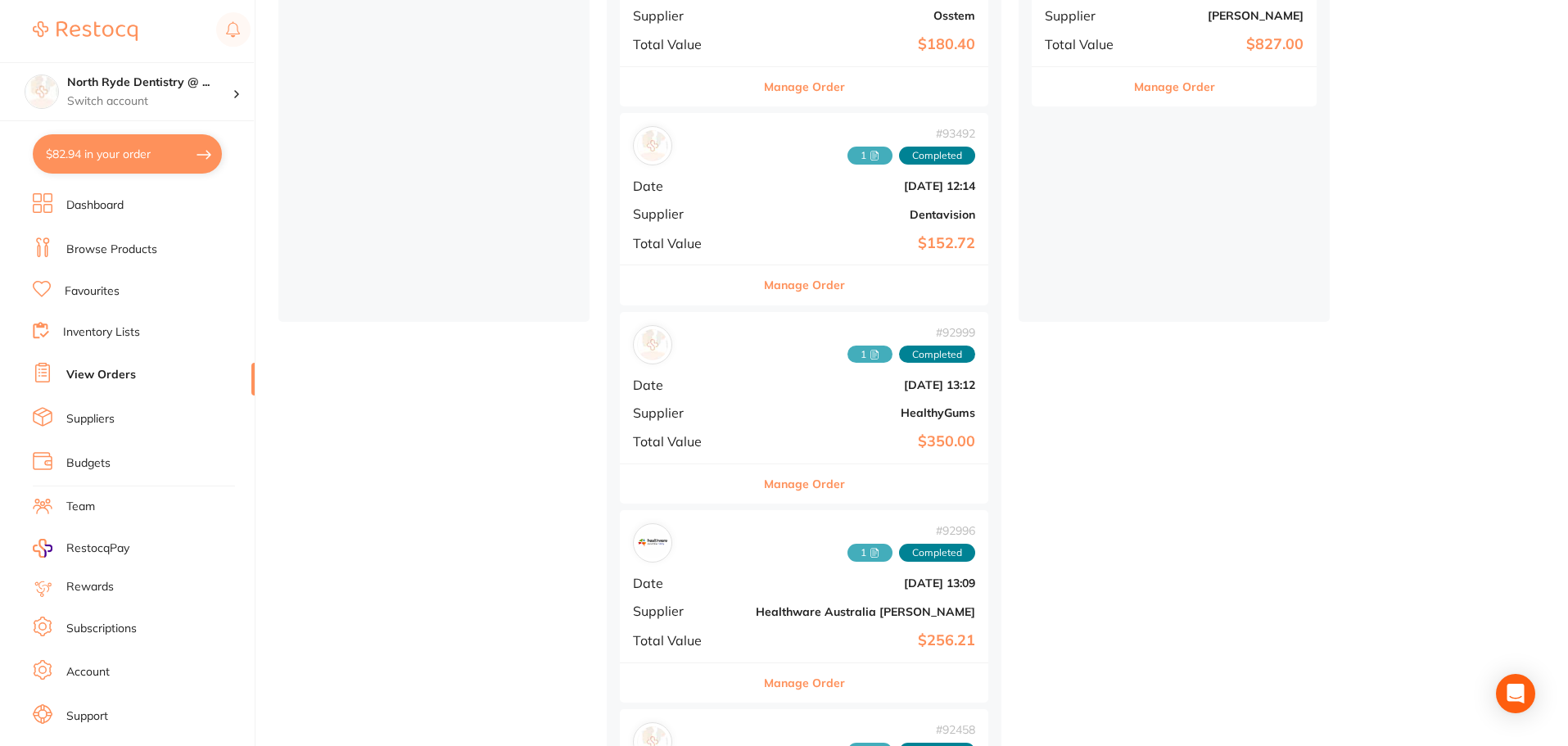
scroll to position [492, 0]
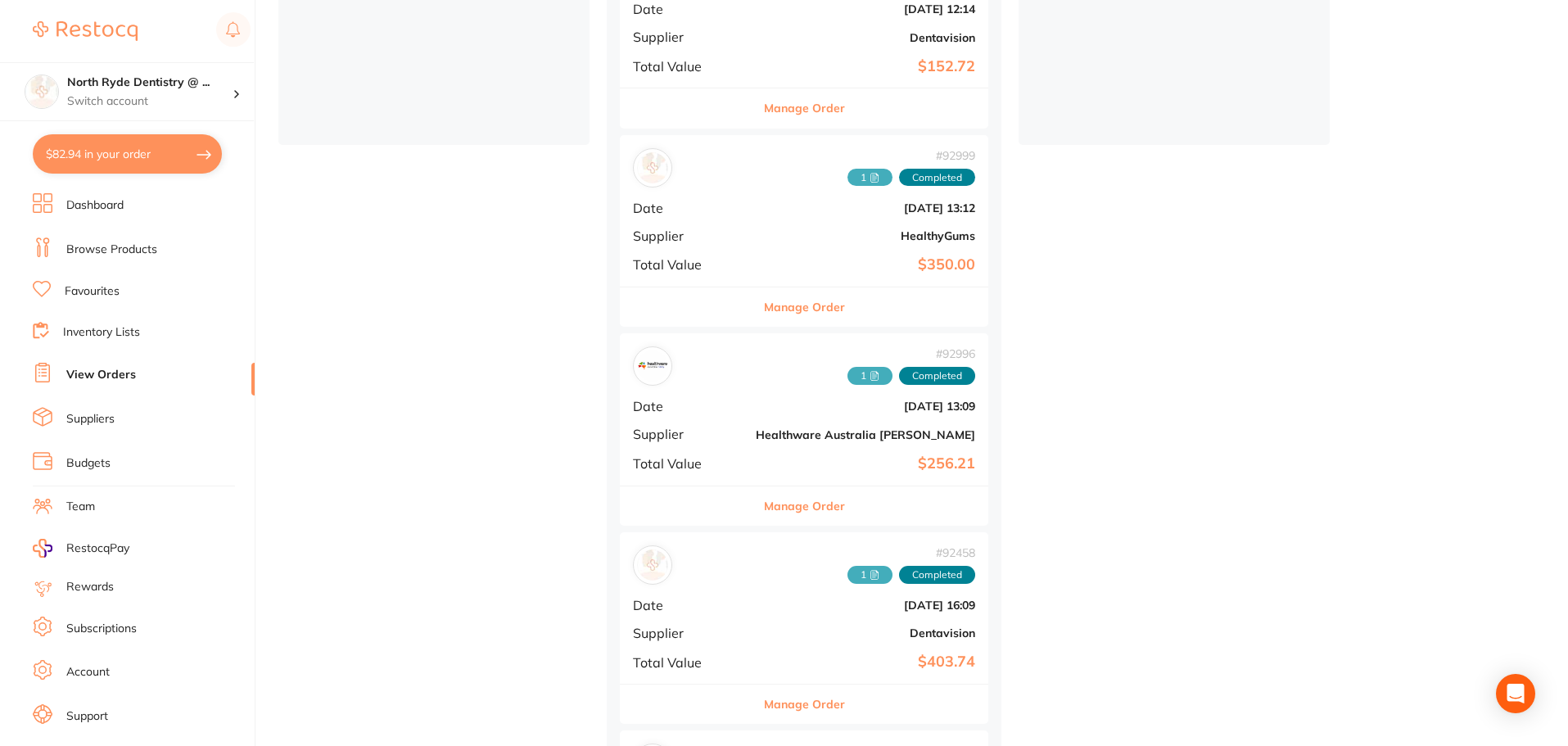
click at [713, 459] on span "Total Value" at bounding box center [687, 463] width 110 height 15
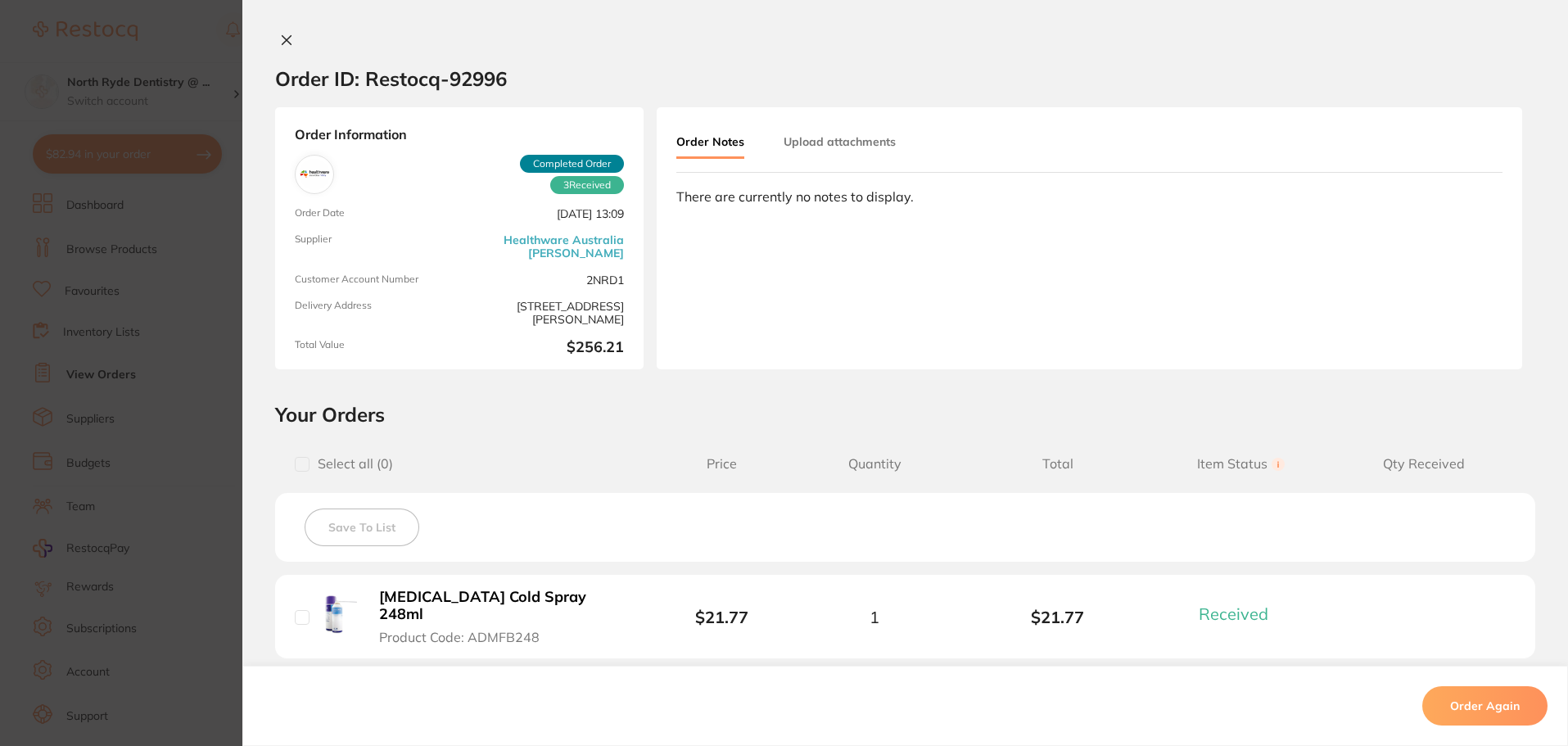
click at [823, 149] on button "Upload attachments" at bounding box center [840, 142] width 113 height 29
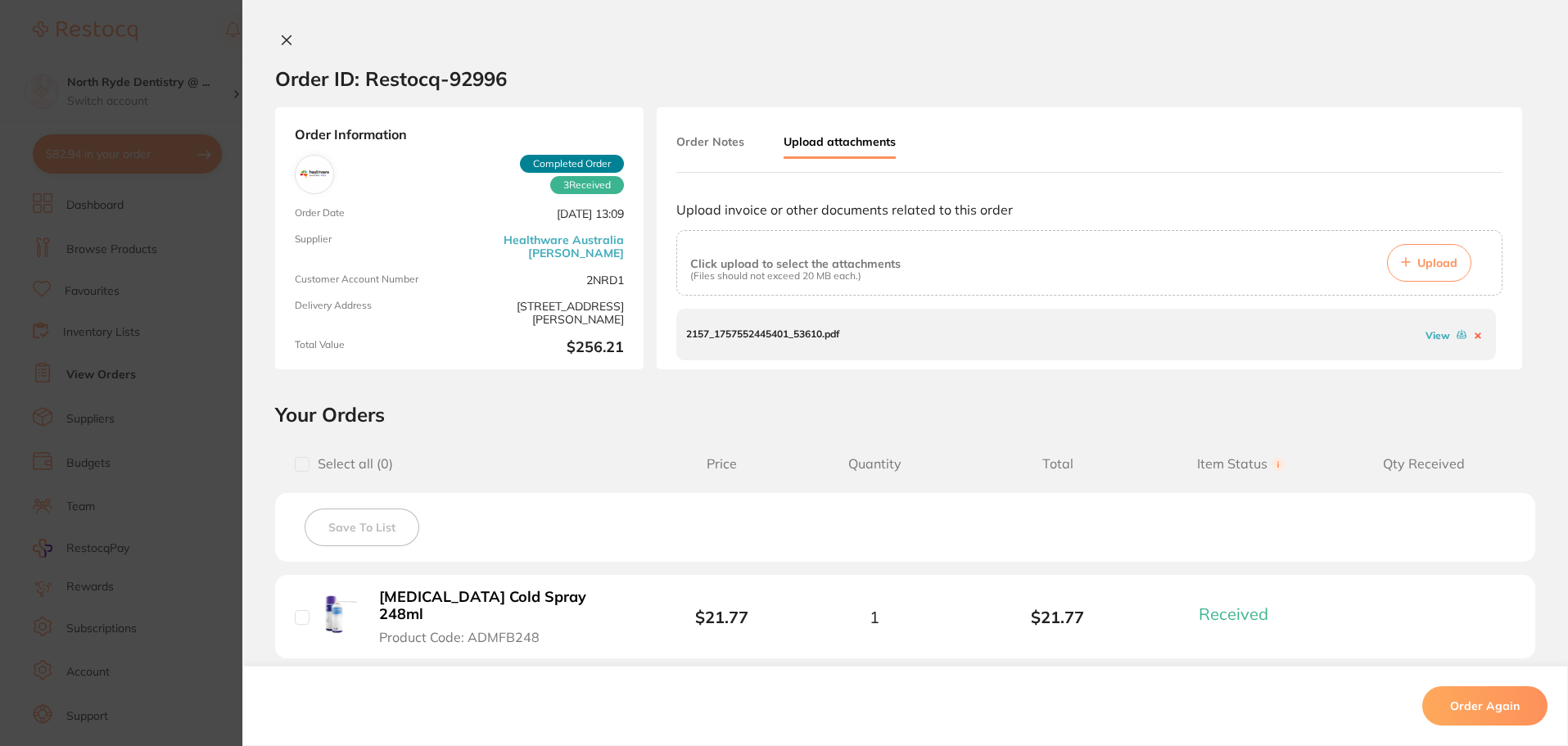
click at [1412, 265] on button "Upload" at bounding box center [1428, 262] width 84 height 38
click at [614, 470] on span "Select all ( 0 )" at bounding box center [480, 464] width 370 height 16
click at [1475, 333] on icon at bounding box center [1477, 335] width 4 height 4
click at [1423, 271] on button "Upload" at bounding box center [1428, 262] width 84 height 38
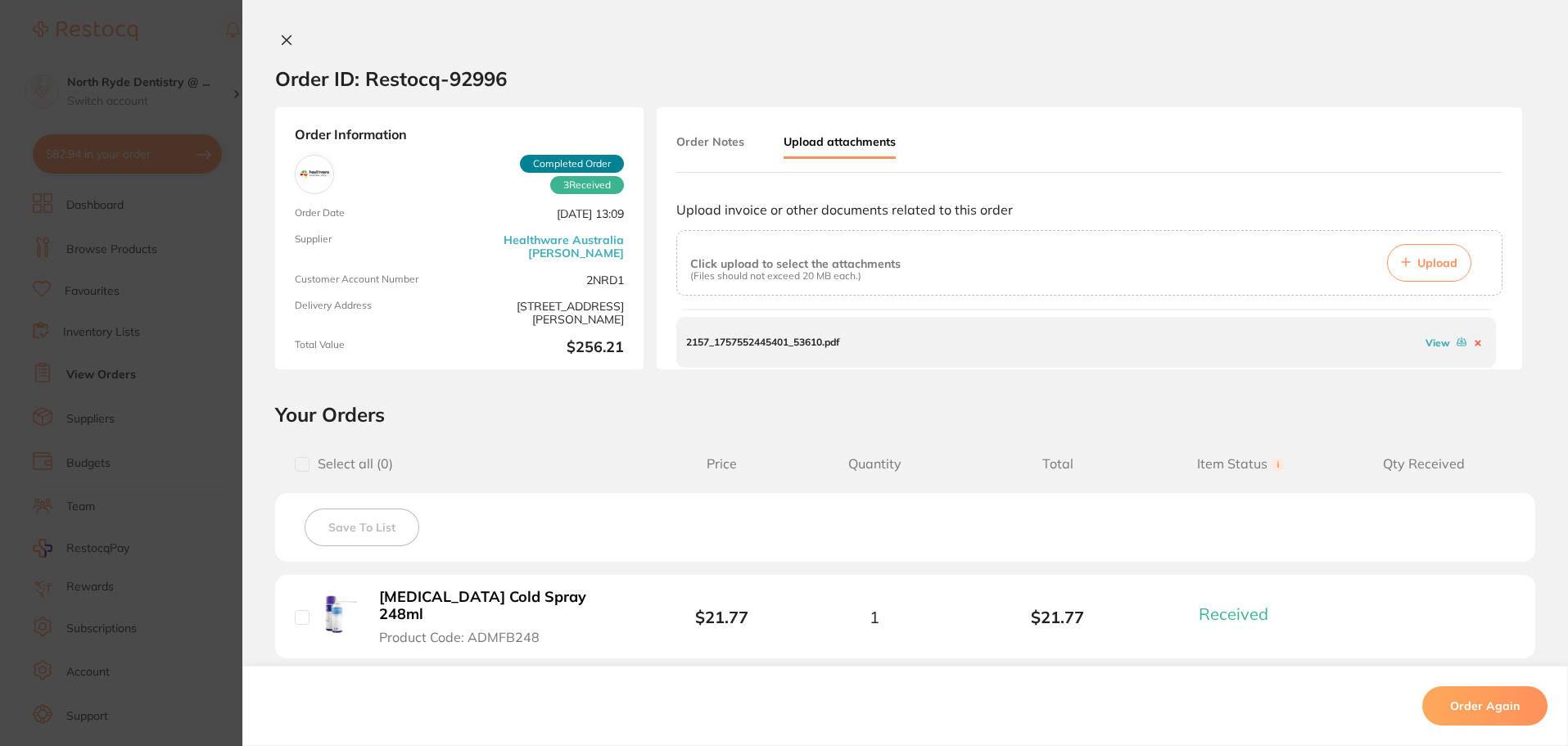
click at [1425, 342] on link "View" at bounding box center [1437, 343] width 24 height 13
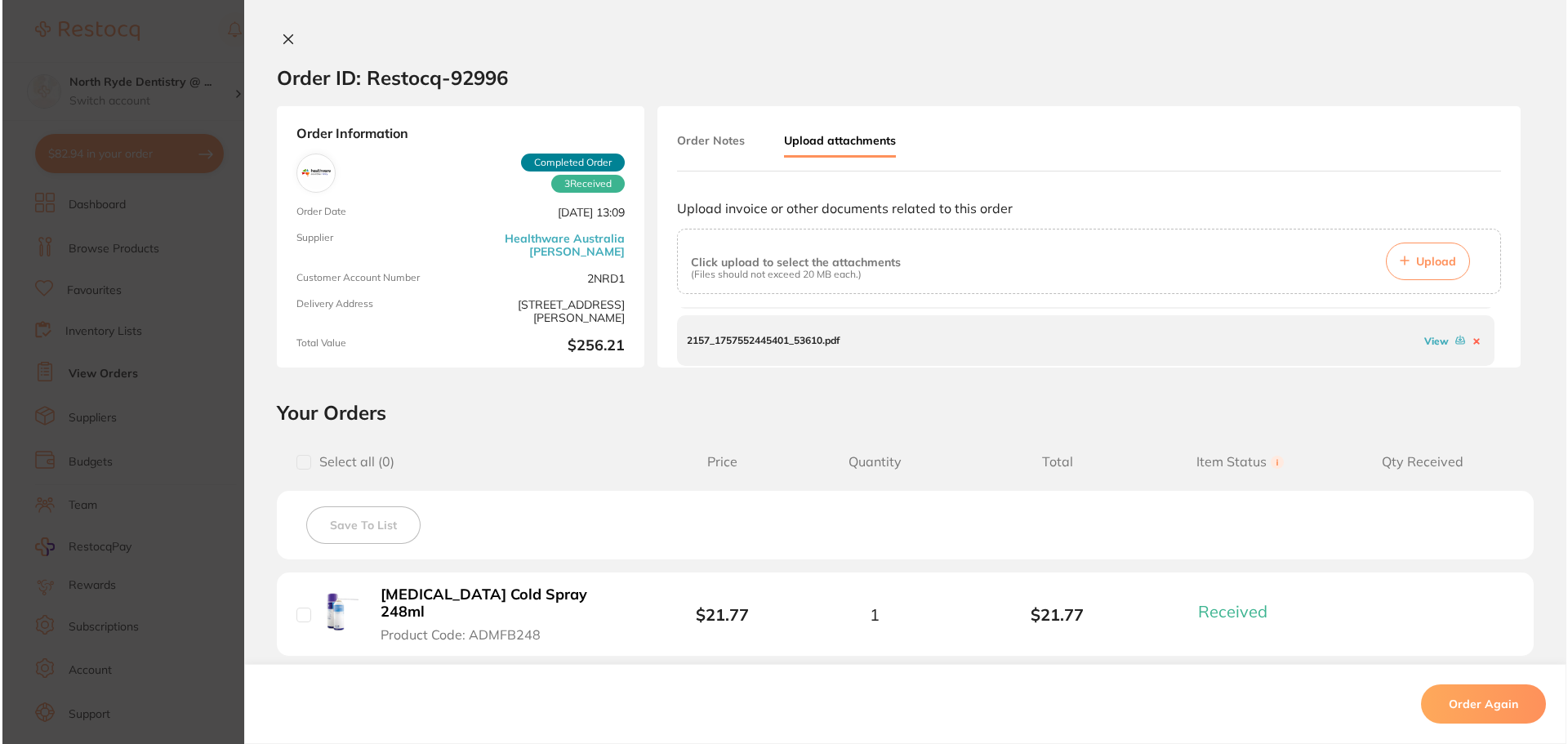
scroll to position [0, 0]
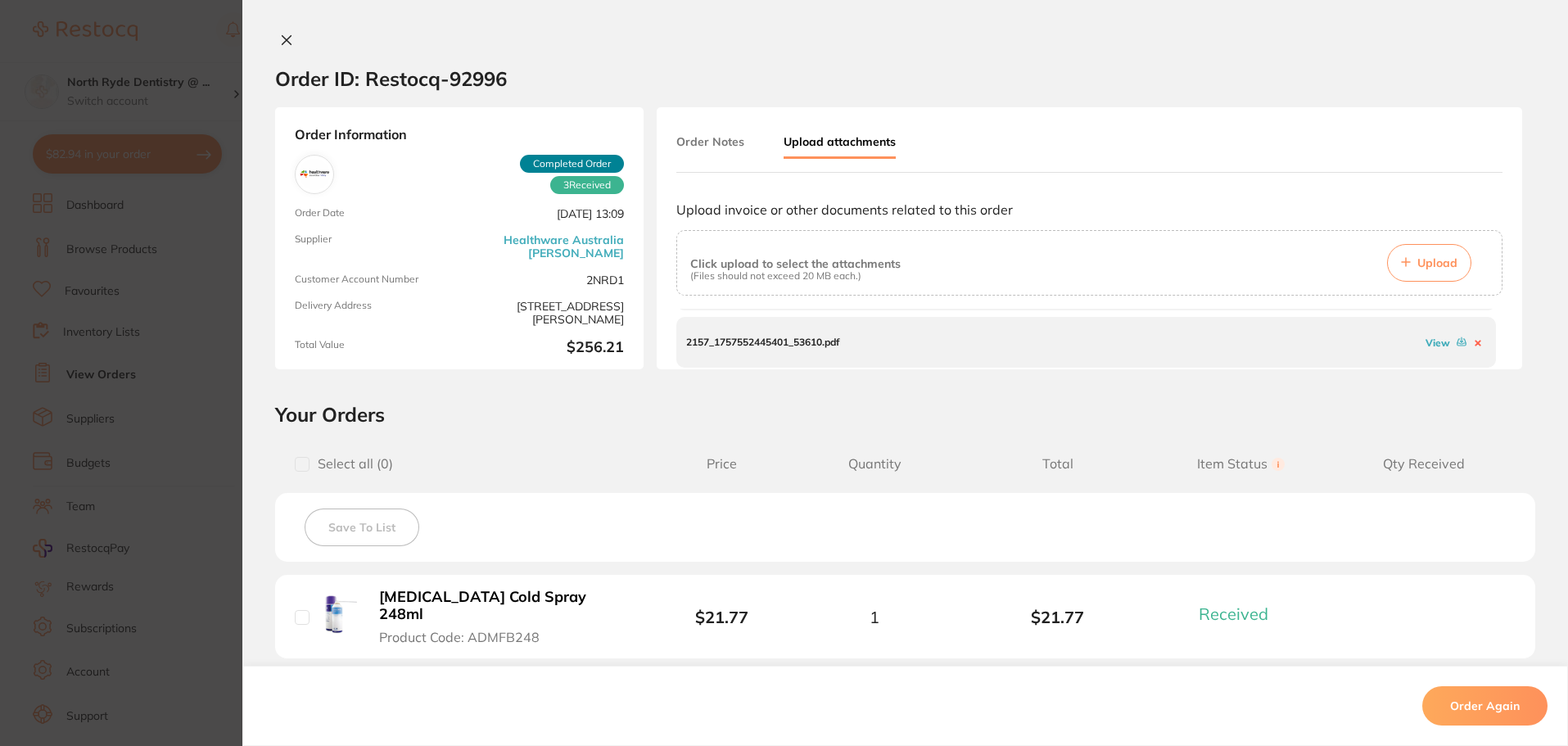
click at [284, 46] on icon at bounding box center [285, 40] width 13 height 13
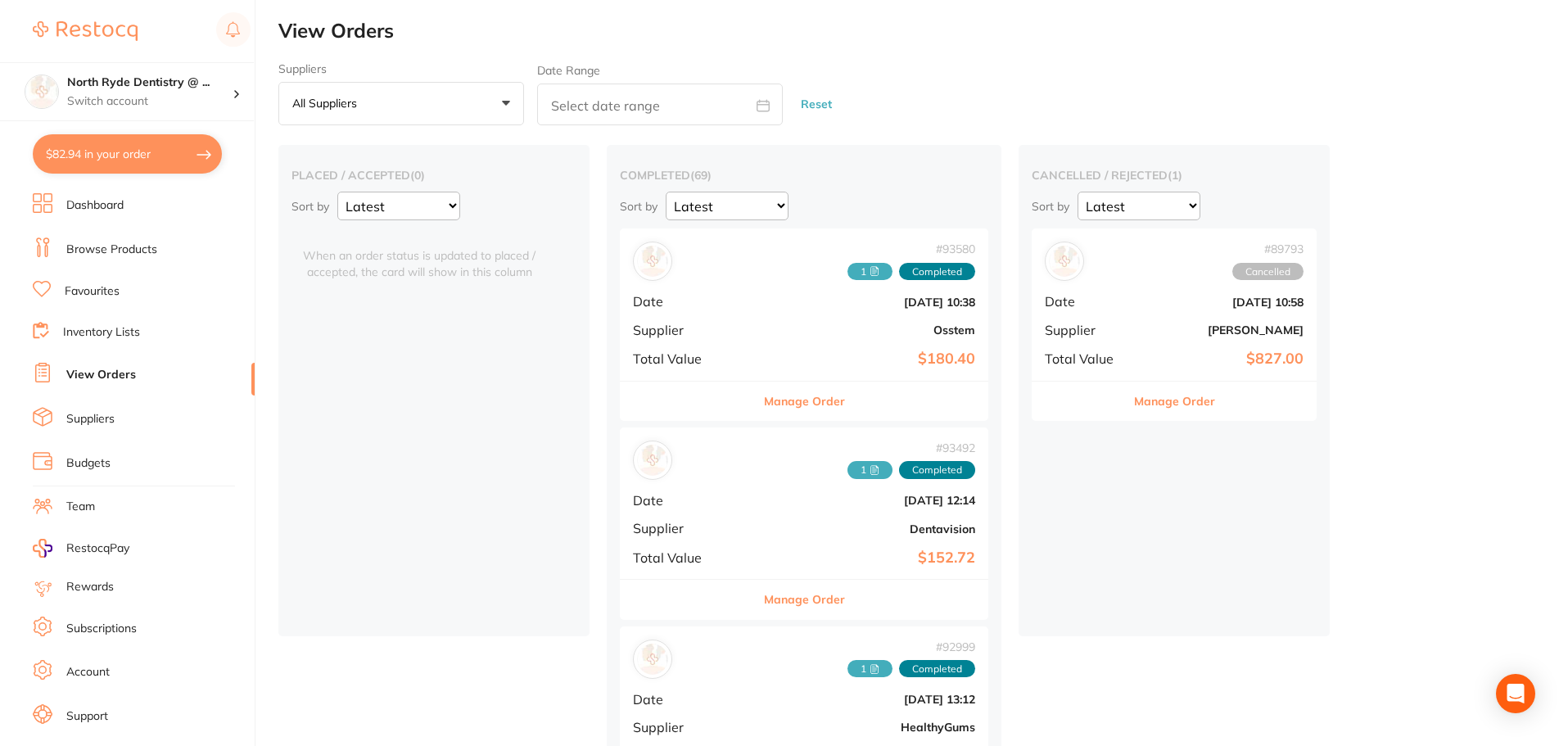
click at [97, 159] on button "$82.94 in your order" at bounding box center [127, 153] width 189 height 39
